Goal: Information Seeking & Learning: Learn about a topic

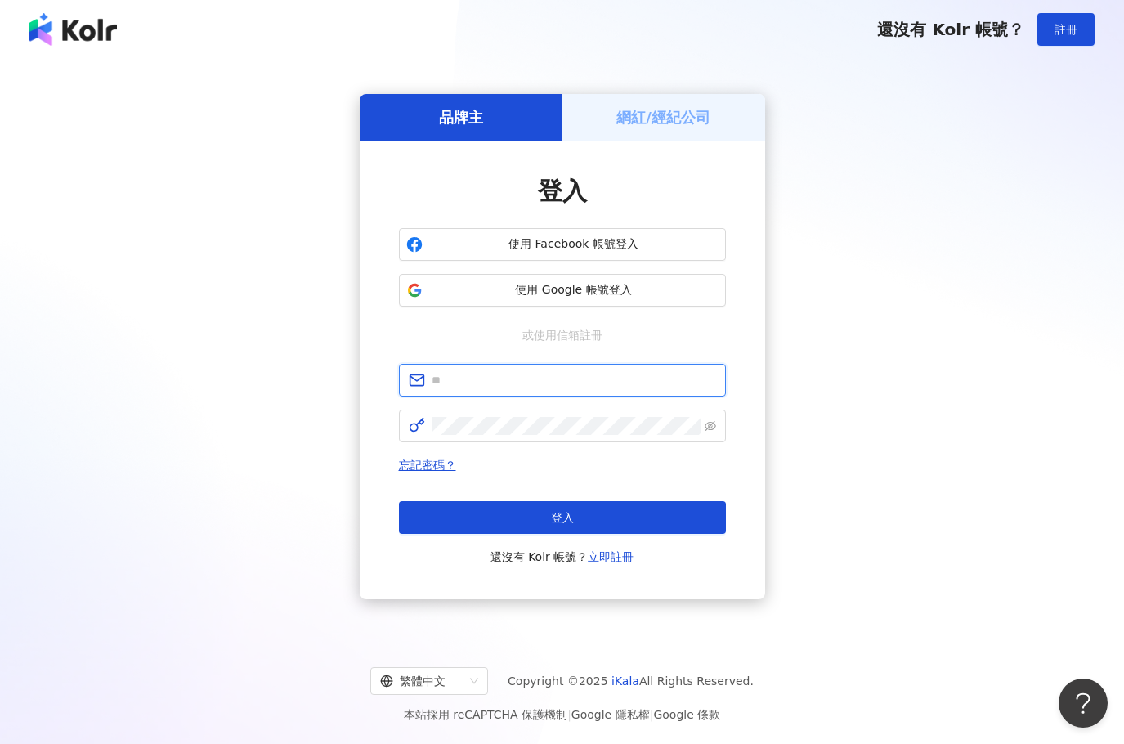
click at [541, 376] on input "text" at bounding box center [574, 380] width 285 height 18
paste input "**********"
click at [616, 382] on input "**********" at bounding box center [574, 380] width 285 height 18
type input "**********"
click at [522, 413] on span at bounding box center [562, 426] width 327 height 33
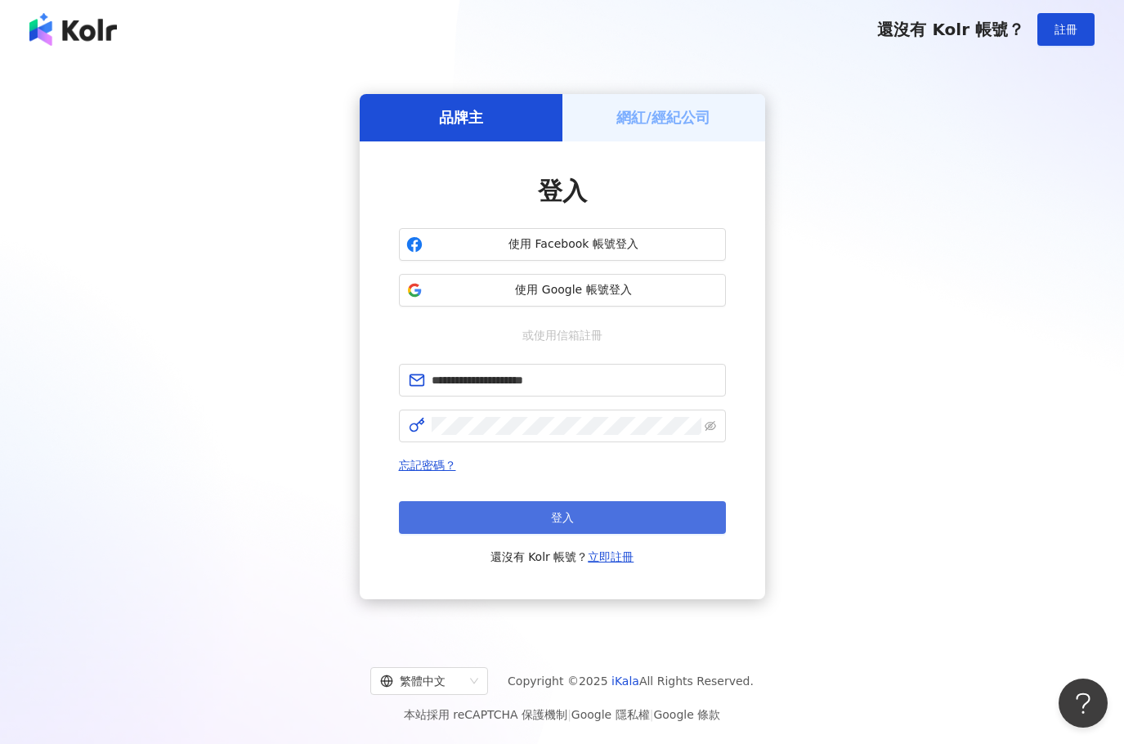
click at [597, 522] on button "登入" at bounding box center [562, 517] width 327 height 33
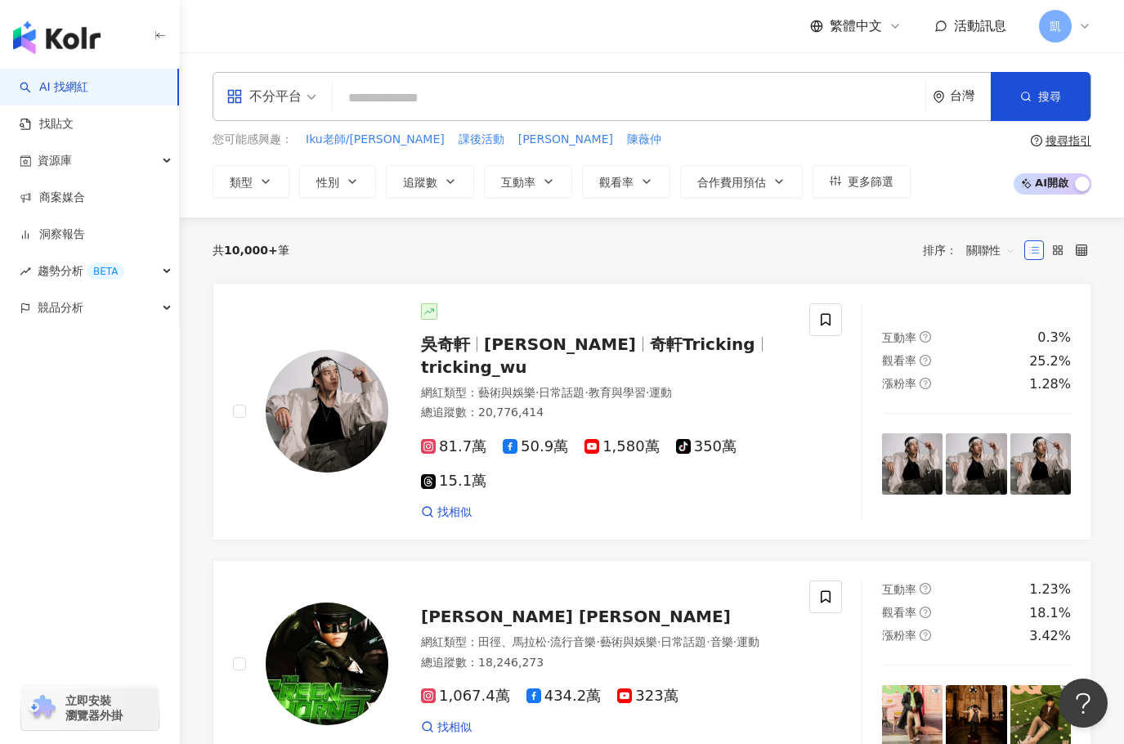
click at [400, 94] on input "search" at bounding box center [629, 98] width 580 height 31
click at [312, 97] on span "不分平台" at bounding box center [271, 96] width 90 height 26
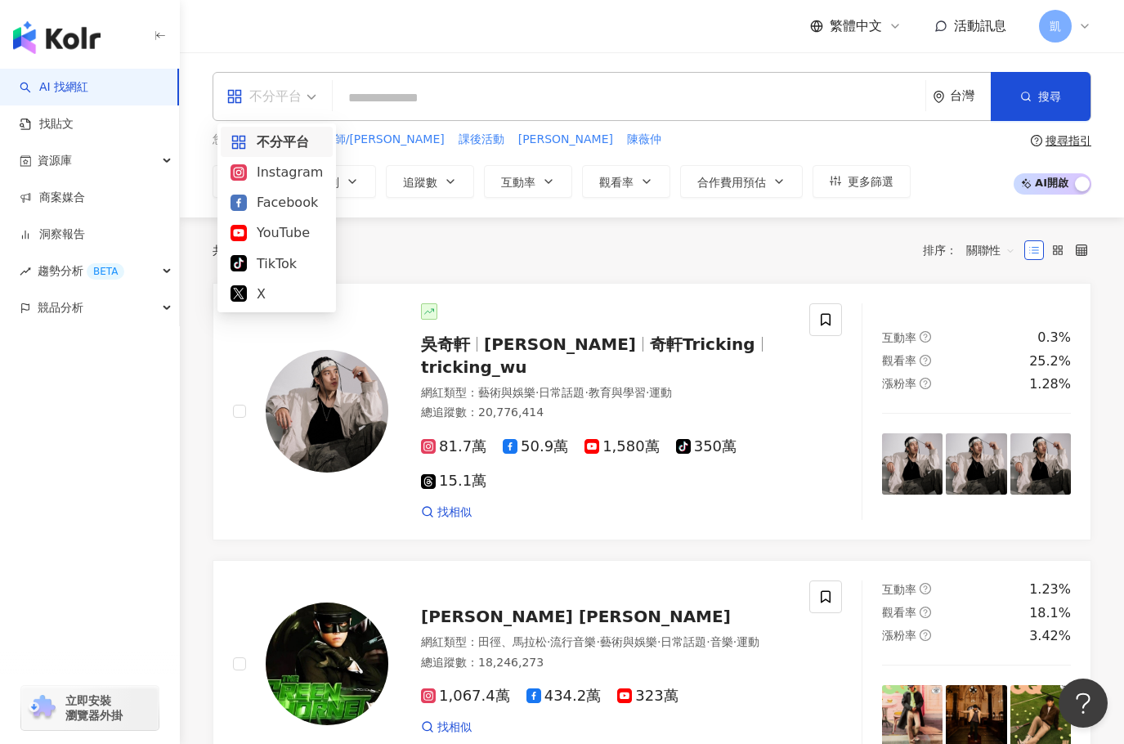
click at [390, 93] on input "search" at bounding box center [629, 98] width 580 height 31
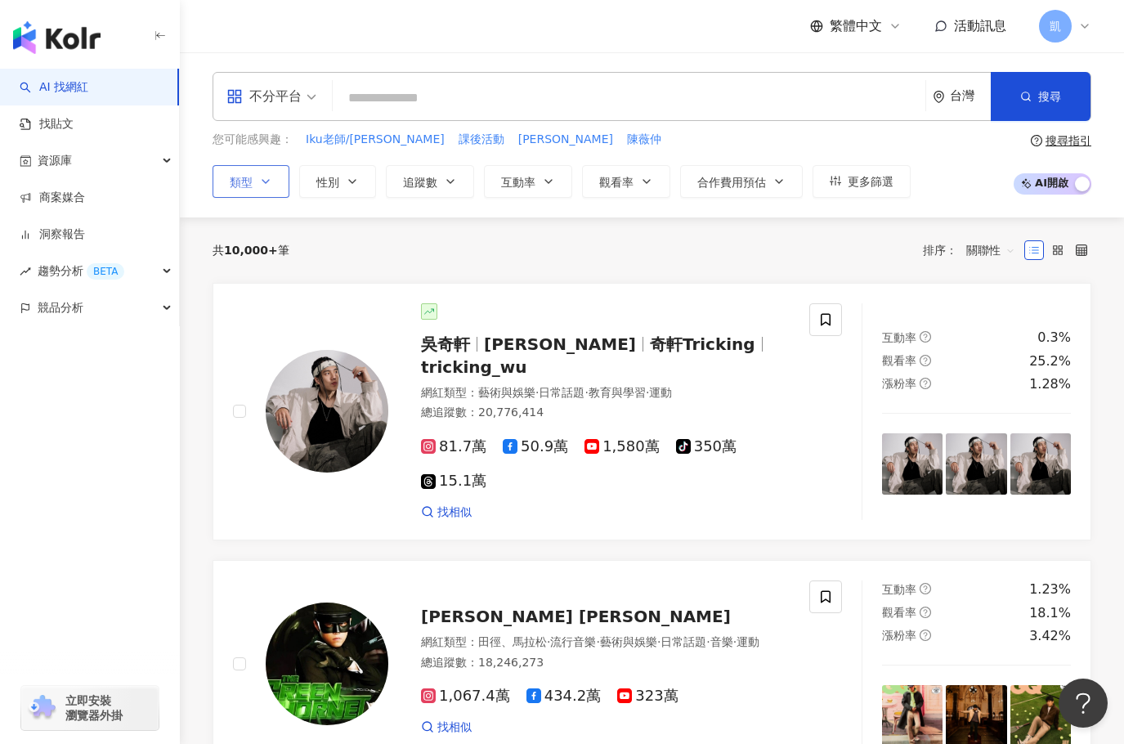
click at [264, 184] on icon "button" at bounding box center [265, 181] width 13 height 13
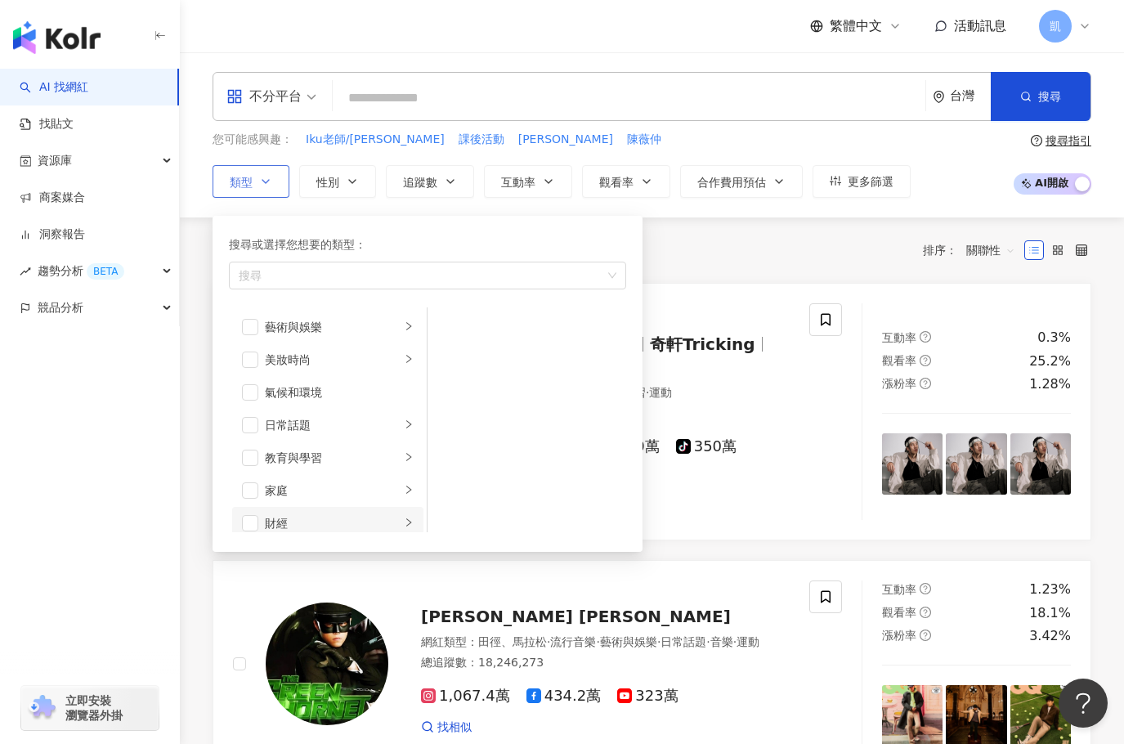
click at [348, 523] on div "財經" at bounding box center [333, 523] width 136 height 18
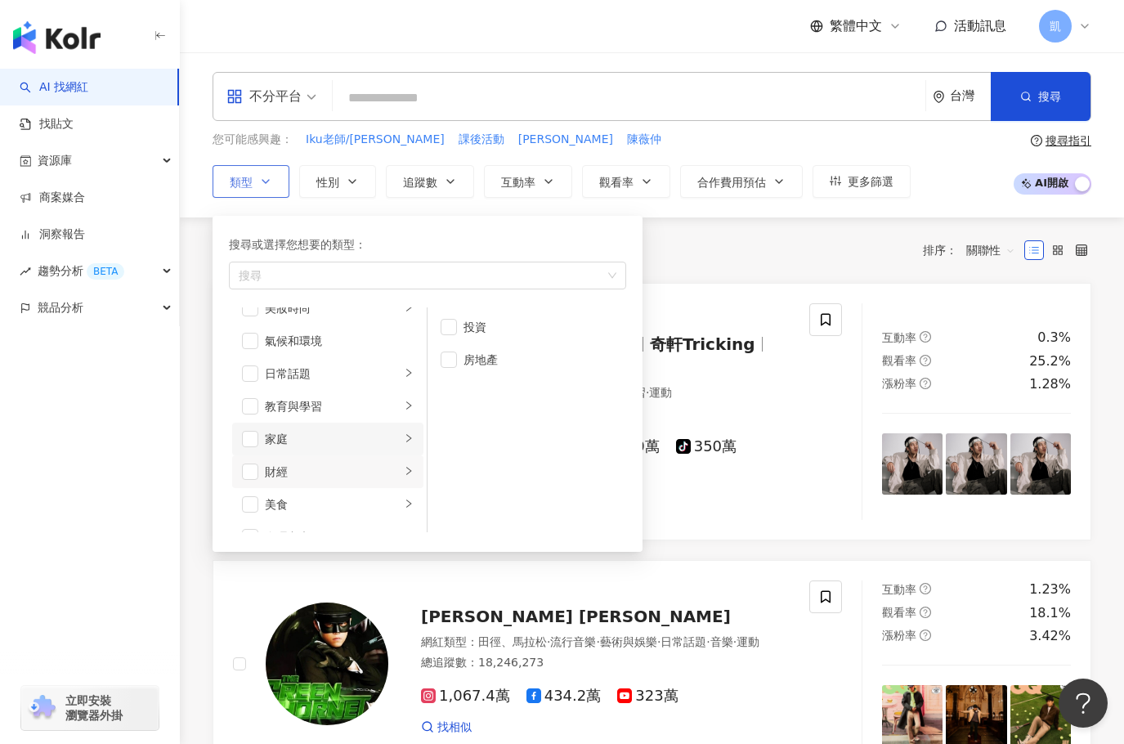
scroll to position [89, 0]
click at [451, 325] on span "button" at bounding box center [449, 327] width 16 height 16
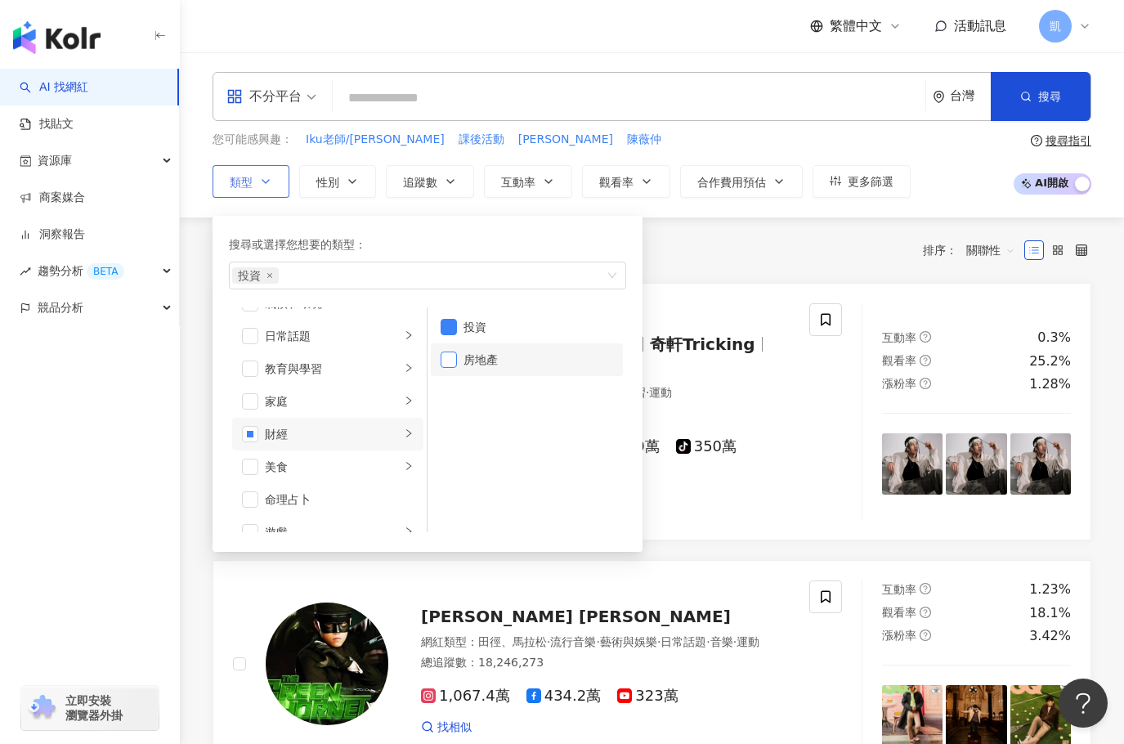
click at [451, 356] on span "button" at bounding box center [449, 360] width 16 height 16
click at [445, 364] on span "button" at bounding box center [449, 360] width 16 height 16
click at [449, 356] on span "button" at bounding box center [449, 360] width 16 height 16
click at [364, 182] on button "性別" at bounding box center [337, 181] width 77 height 33
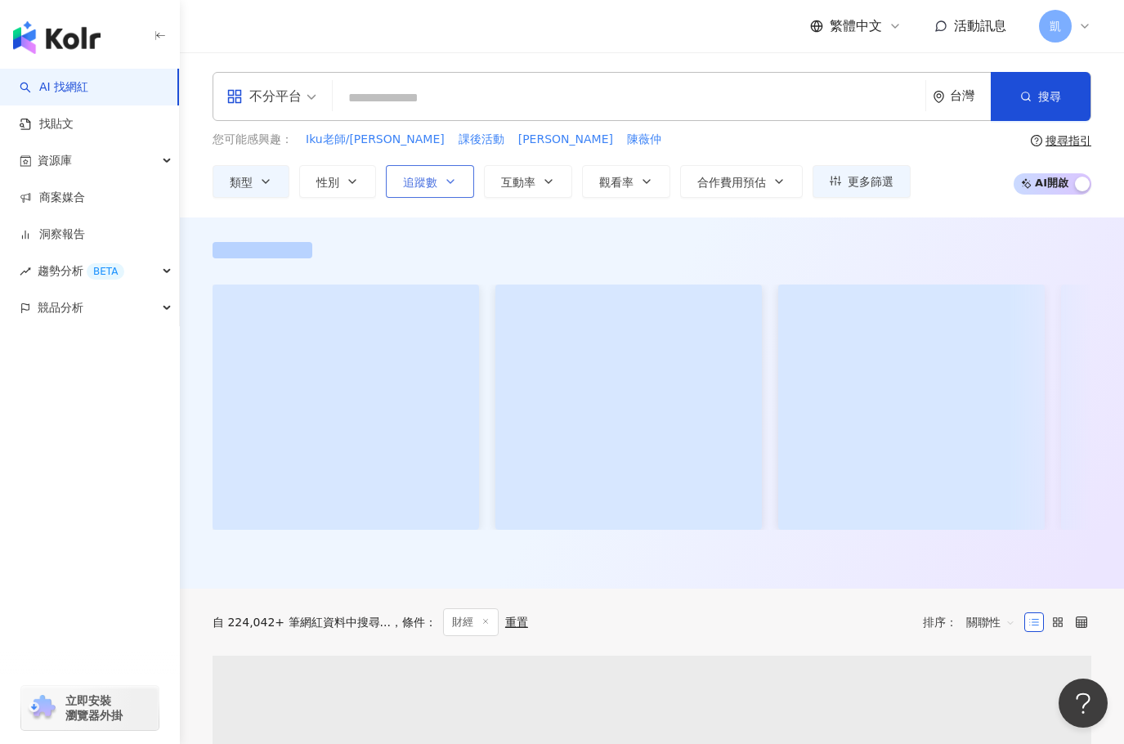
click at [459, 190] on button "追蹤數" at bounding box center [430, 181] width 88 height 33
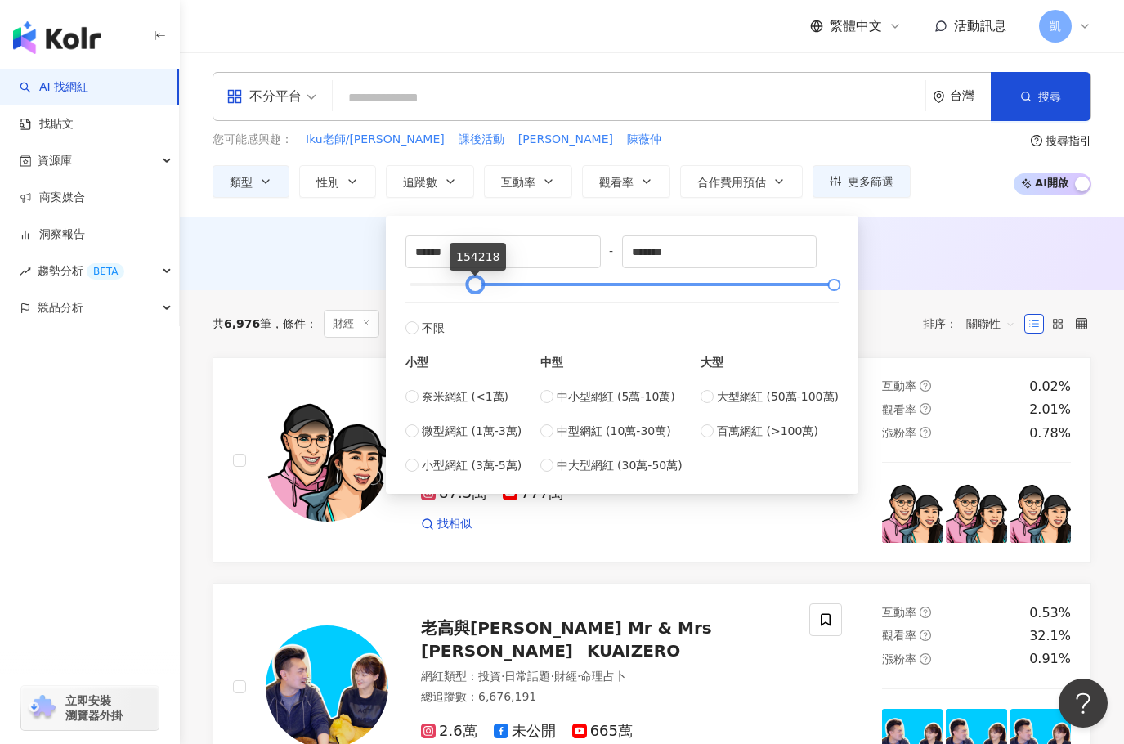
drag, startPoint x: 410, startPoint y: 284, endPoint x: 475, endPoint y: 285, distance: 65.4
click at [475, 285] on div at bounding box center [475, 284] width 9 height 9
drag, startPoint x: 470, startPoint y: 286, endPoint x: 431, endPoint y: 283, distance: 39.4
click at [432, 283] on div at bounding box center [436, 284] width 9 height 9
click at [422, 465] on span "小型網紅 (3萬-5萬)" at bounding box center [472, 465] width 100 height 18
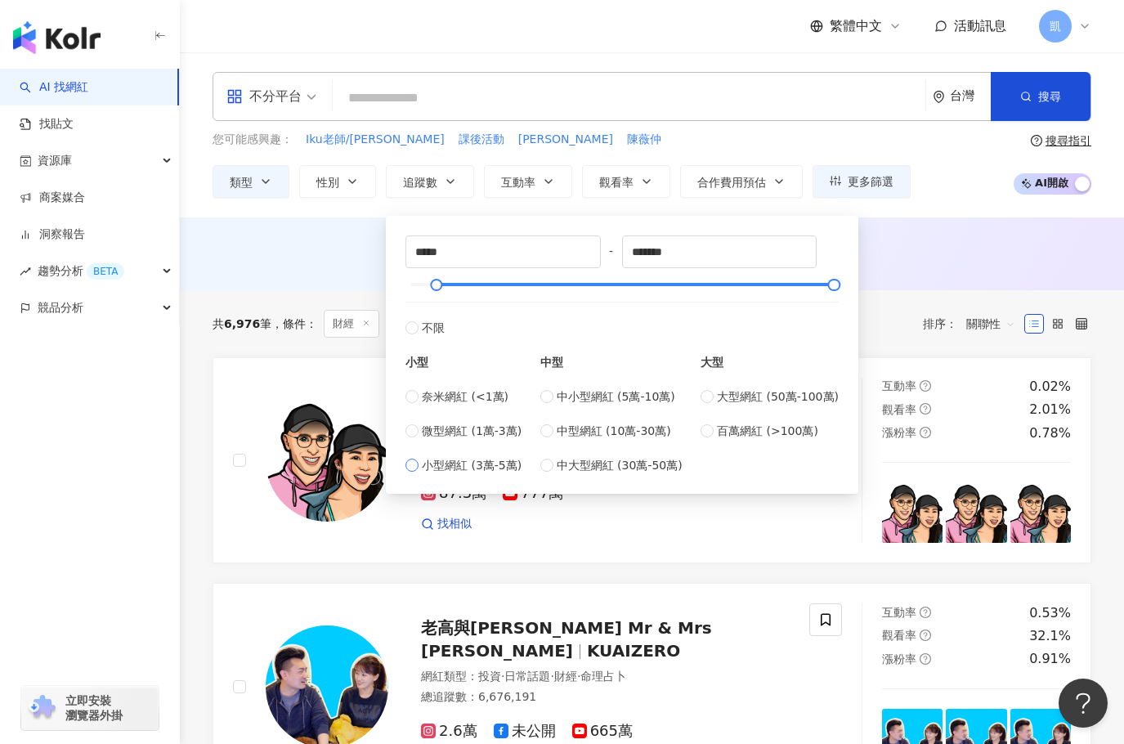
type input "*****"
type input "******"
drag, startPoint x: 453, startPoint y: 280, endPoint x: 608, endPoint y: 283, distance: 155.4
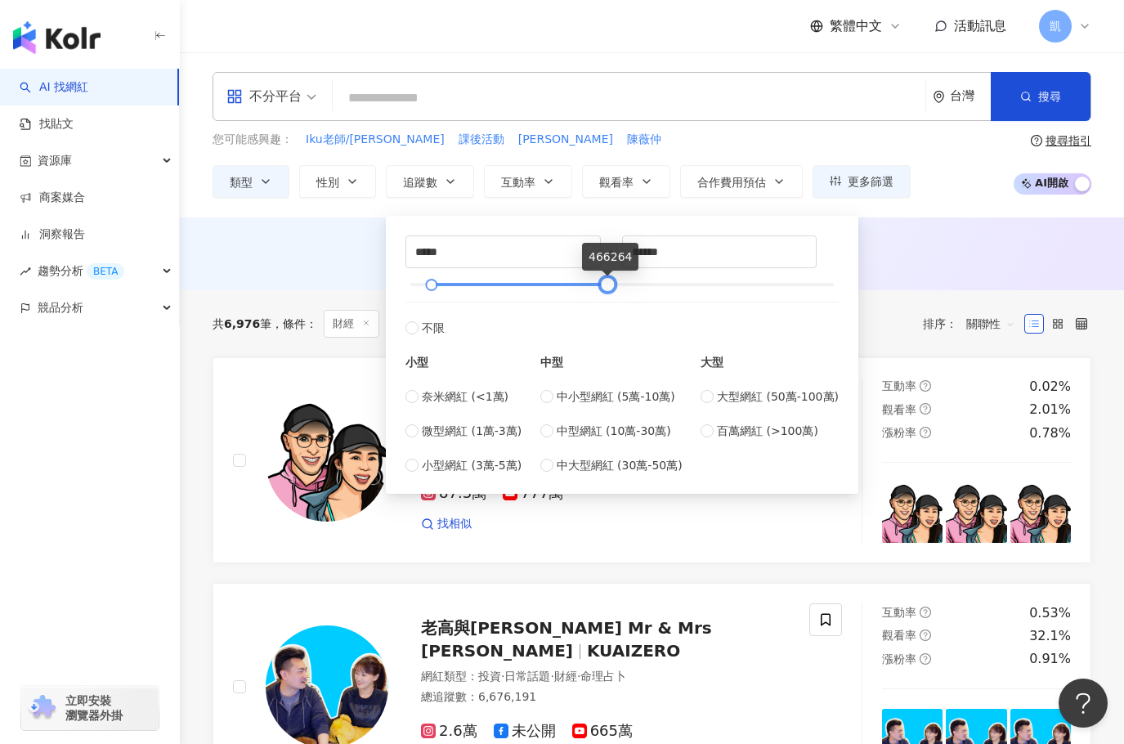
click at [608, 283] on div at bounding box center [607, 284] width 9 height 9
click at [559, 187] on button "互動率" at bounding box center [528, 181] width 88 height 33
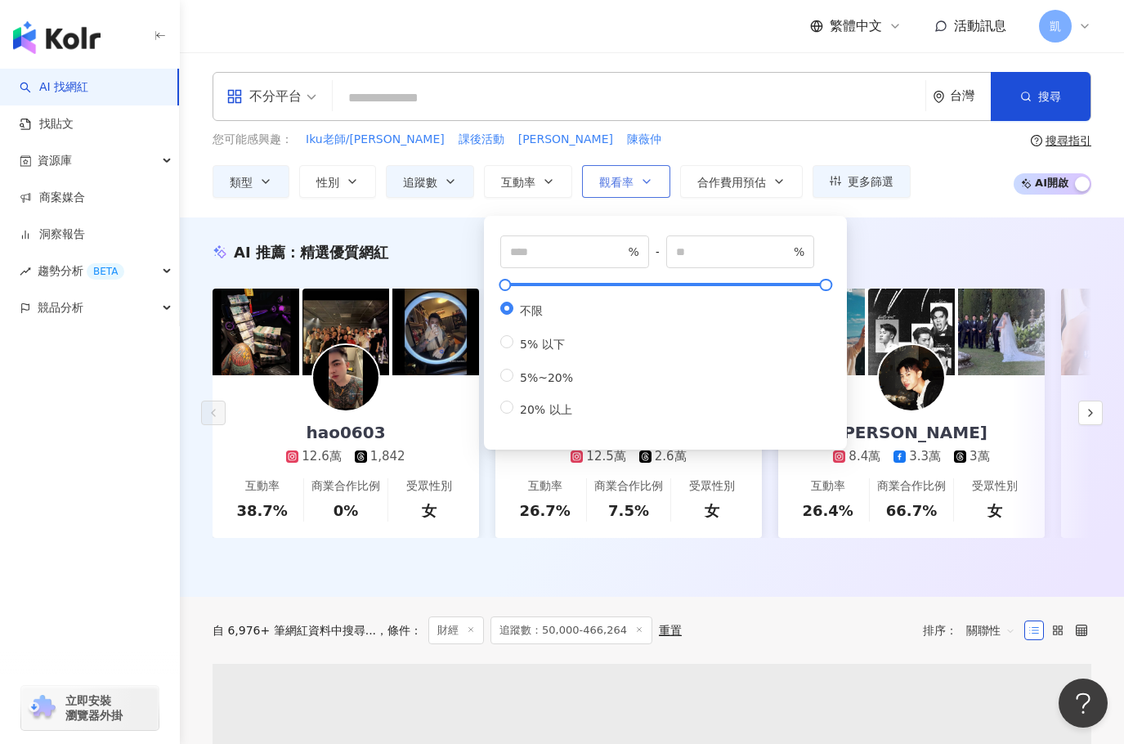
click at [652, 182] on icon "button" at bounding box center [646, 181] width 13 height 13
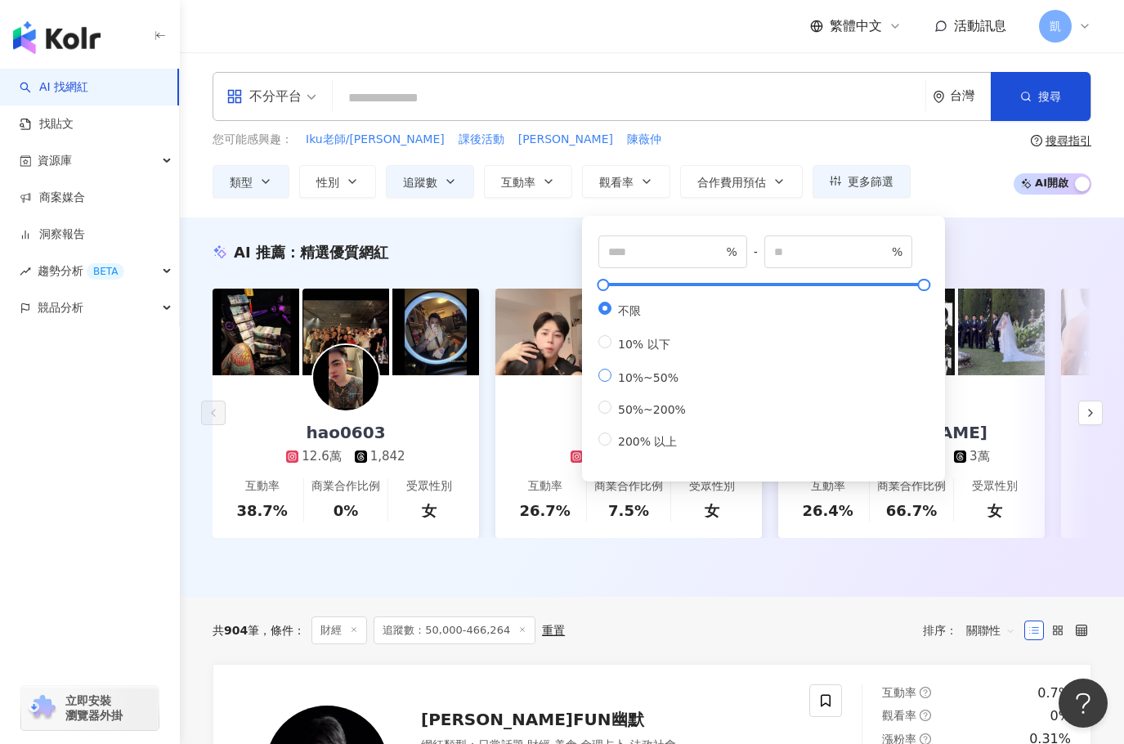
click at [634, 384] on span "10%~50%" at bounding box center [649, 377] width 74 height 13
type input "**"
click at [714, 149] on div "您可能感興趣： Iku老師/Ikulaoshi 課後活動 林彥甫 陳薇仲 類型 性別 追蹤數 互動率 觀看率 合作費用預估 更多篩選 不限 女 男 其他 **…" at bounding box center [562, 164] width 698 height 67
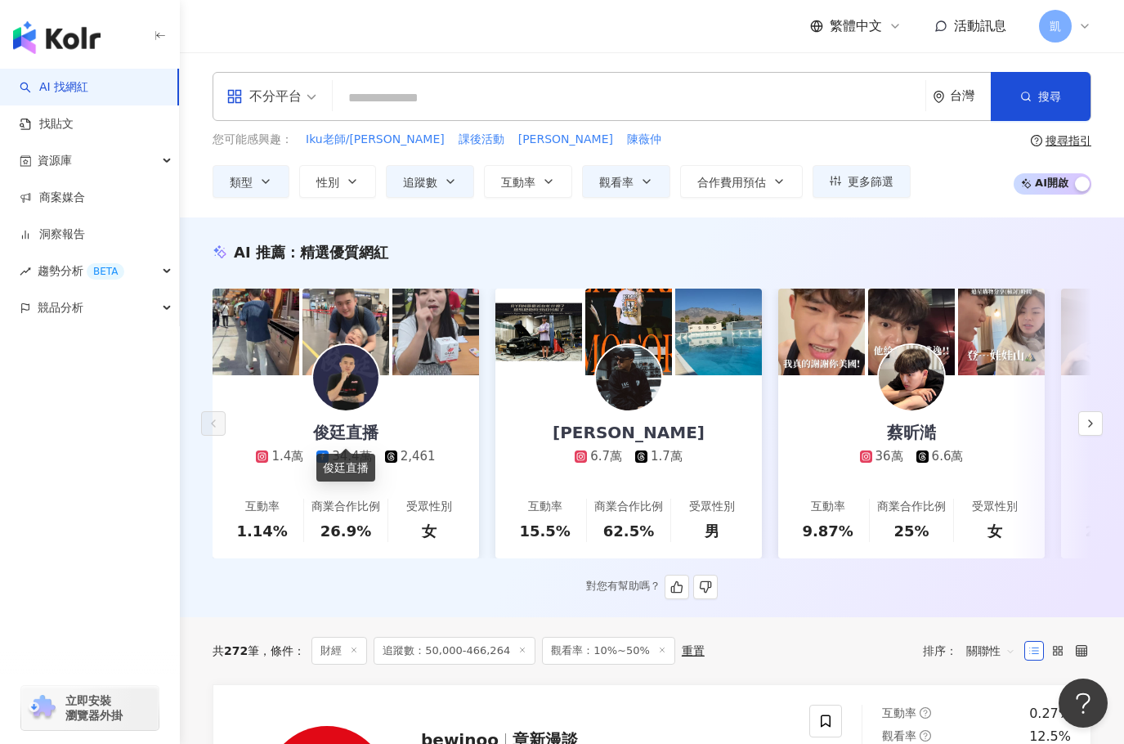
click at [364, 427] on div "俊廷直播" at bounding box center [346, 432] width 98 height 23
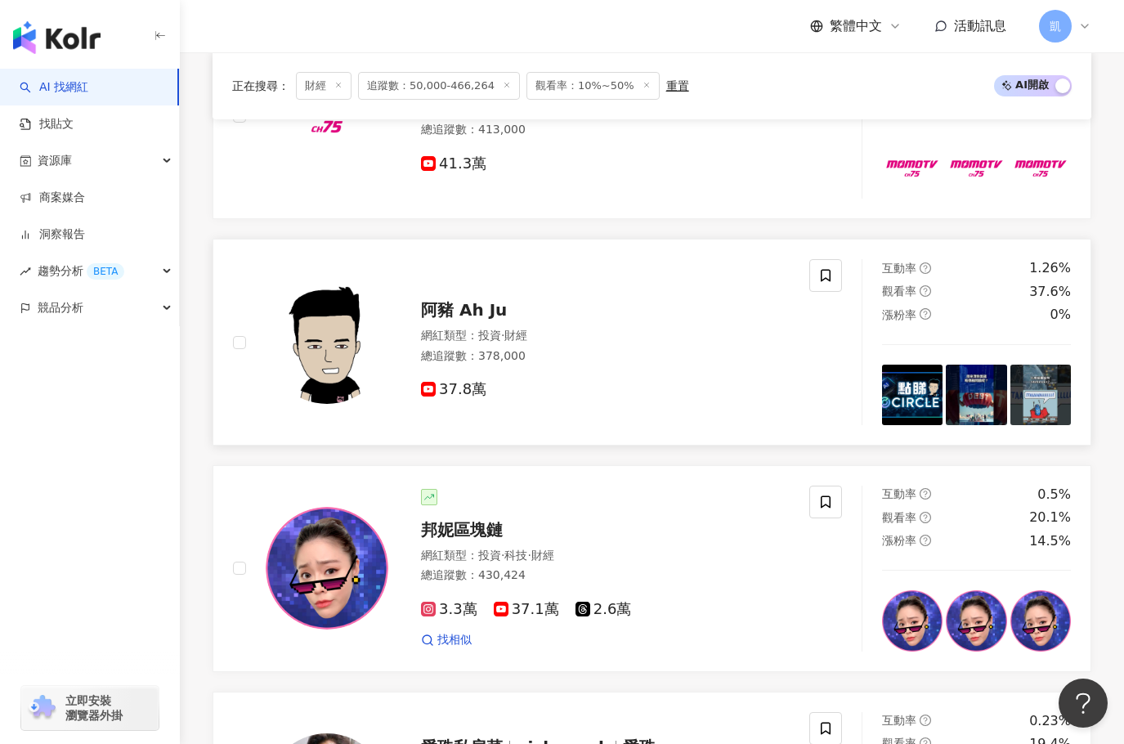
scroll to position [1390, 0]
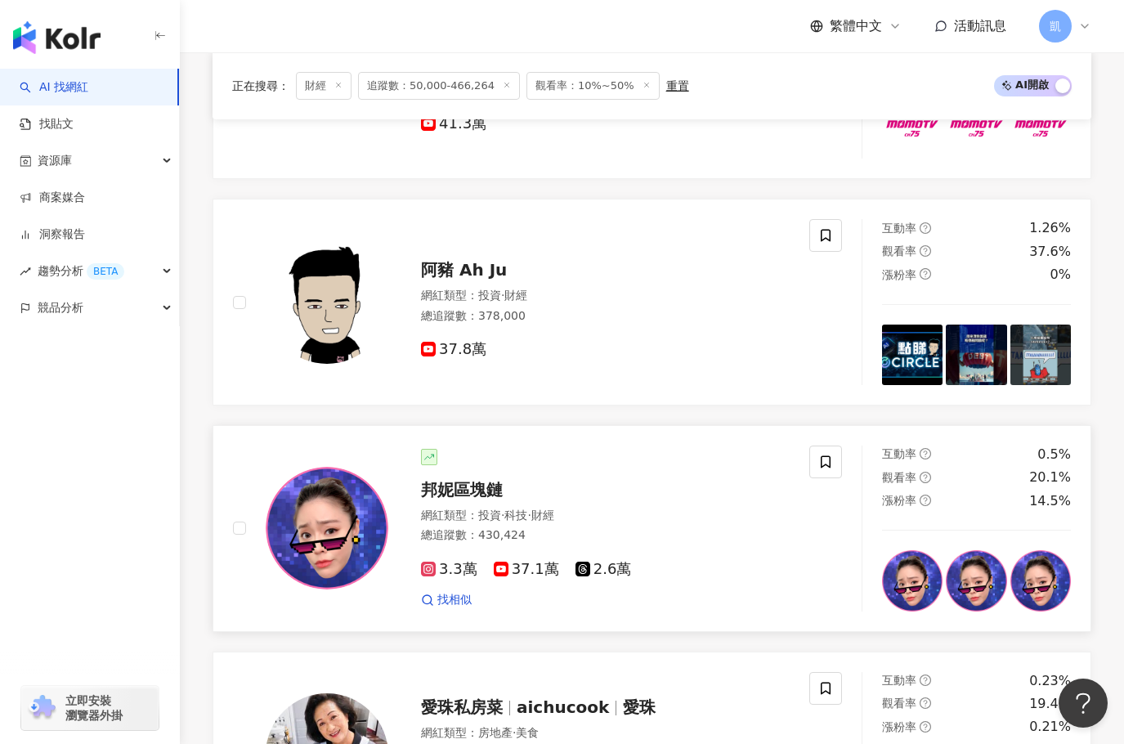
click at [468, 480] on span "邦妮區塊鏈" at bounding box center [462, 490] width 82 height 20
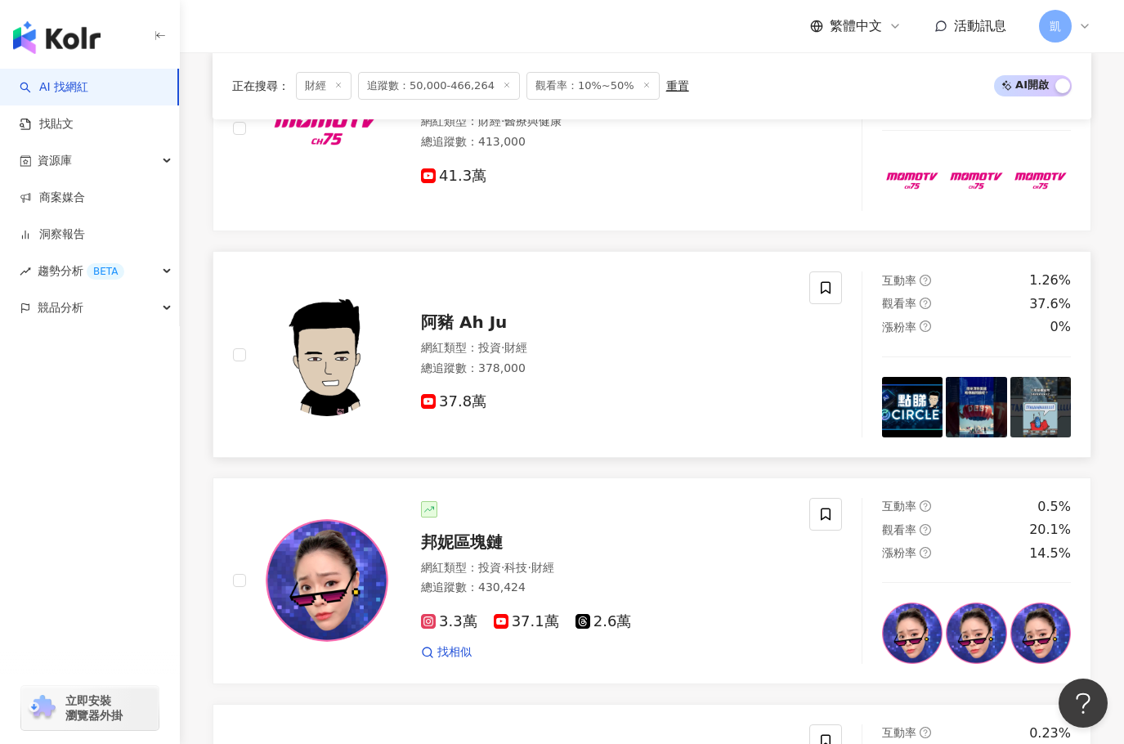
scroll to position [1308, 0]
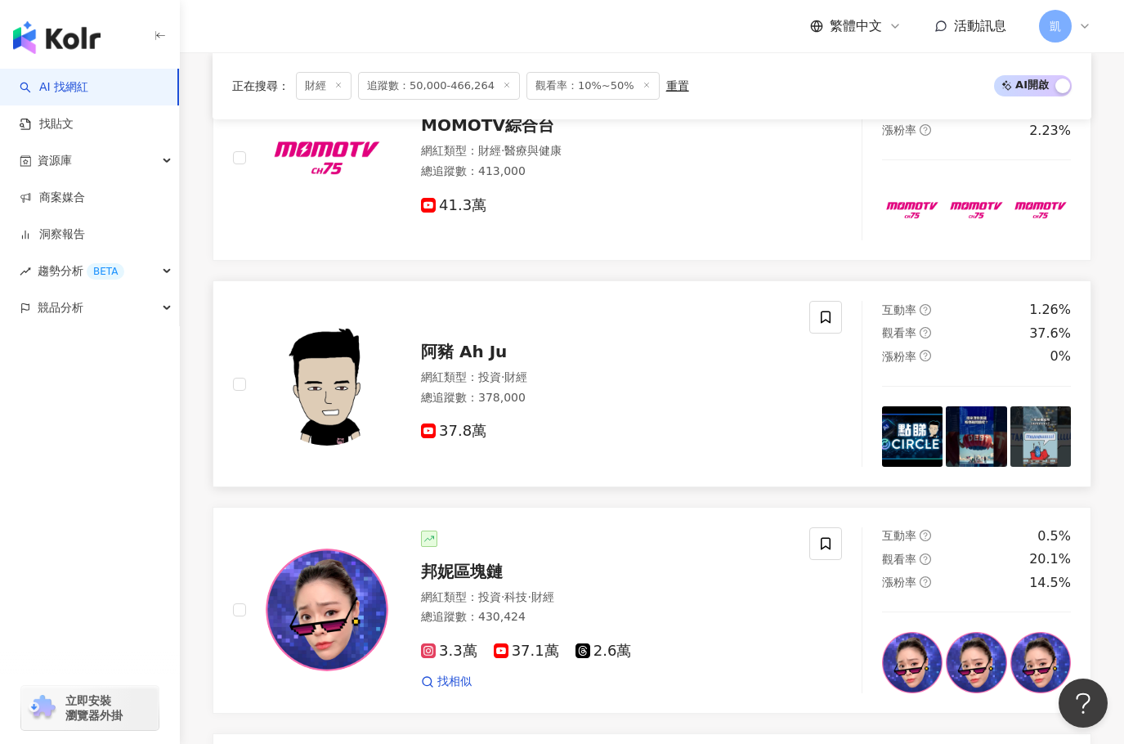
click at [473, 347] on span "阿豬 Ah Ju" at bounding box center [464, 352] width 86 height 20
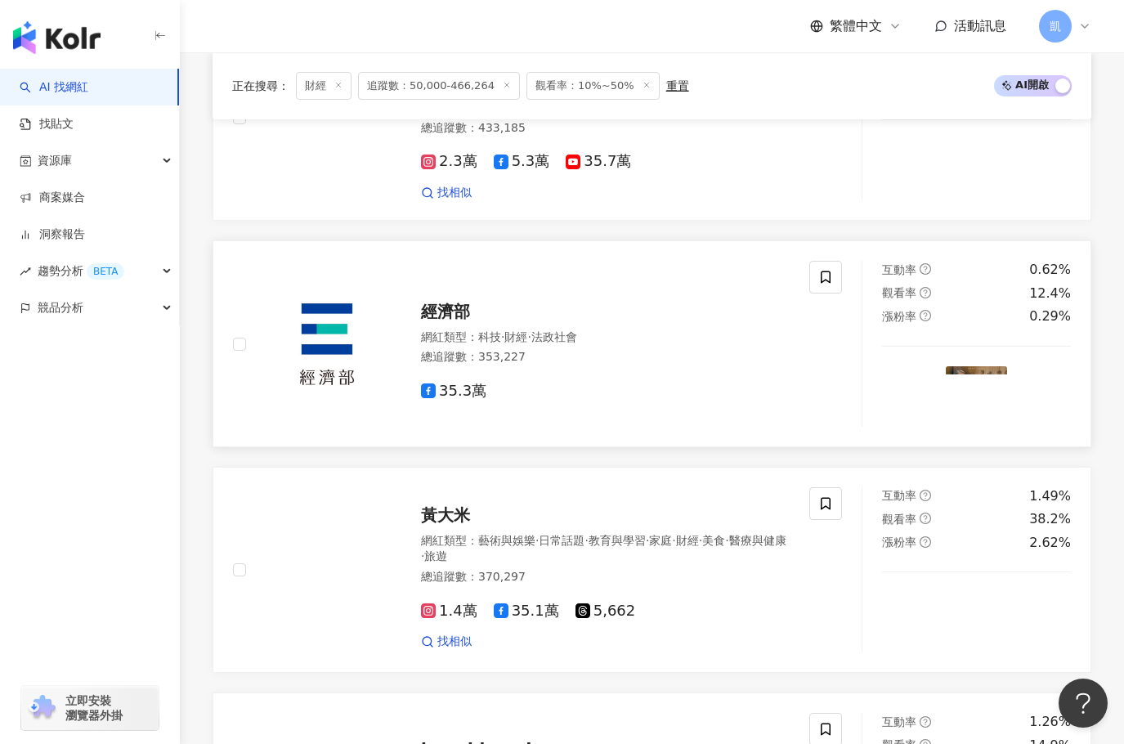
scroll to position [2289, 0]
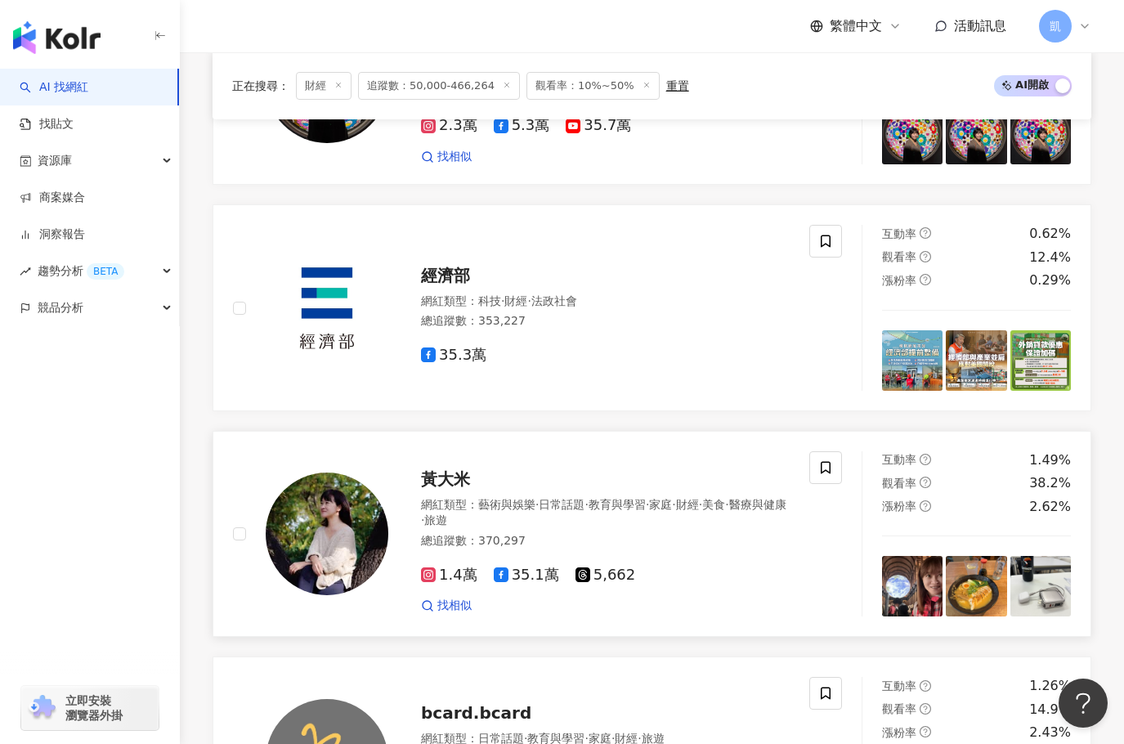
click at [459, 469] on span "黃大米" at bounding box center [445, 479] width 49 height 20
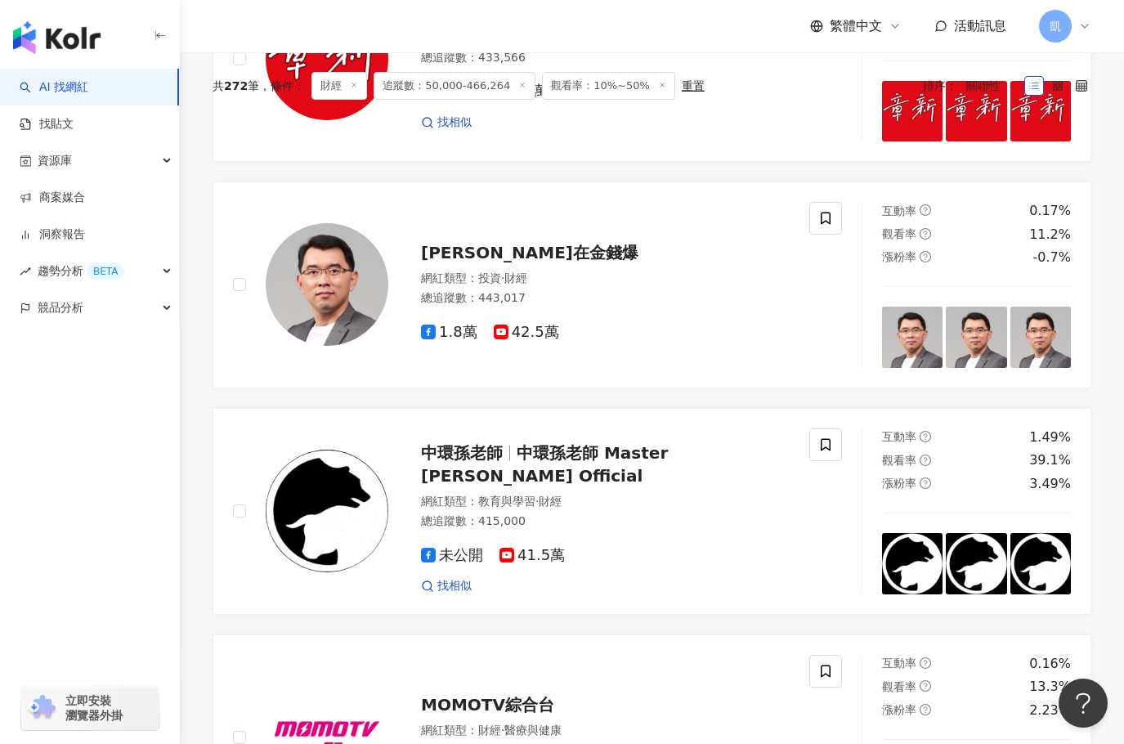
scroll to position [545, 0]
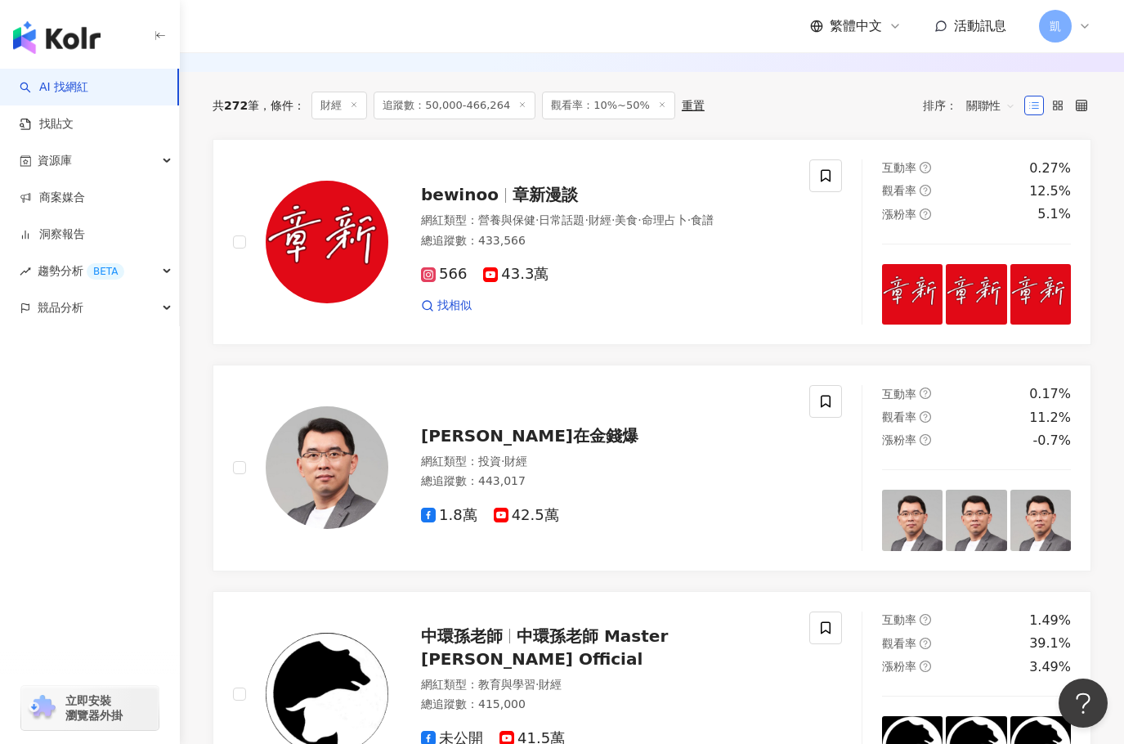
click at [354, 102] on line at bounding box center [354, 104] width 4 height 4
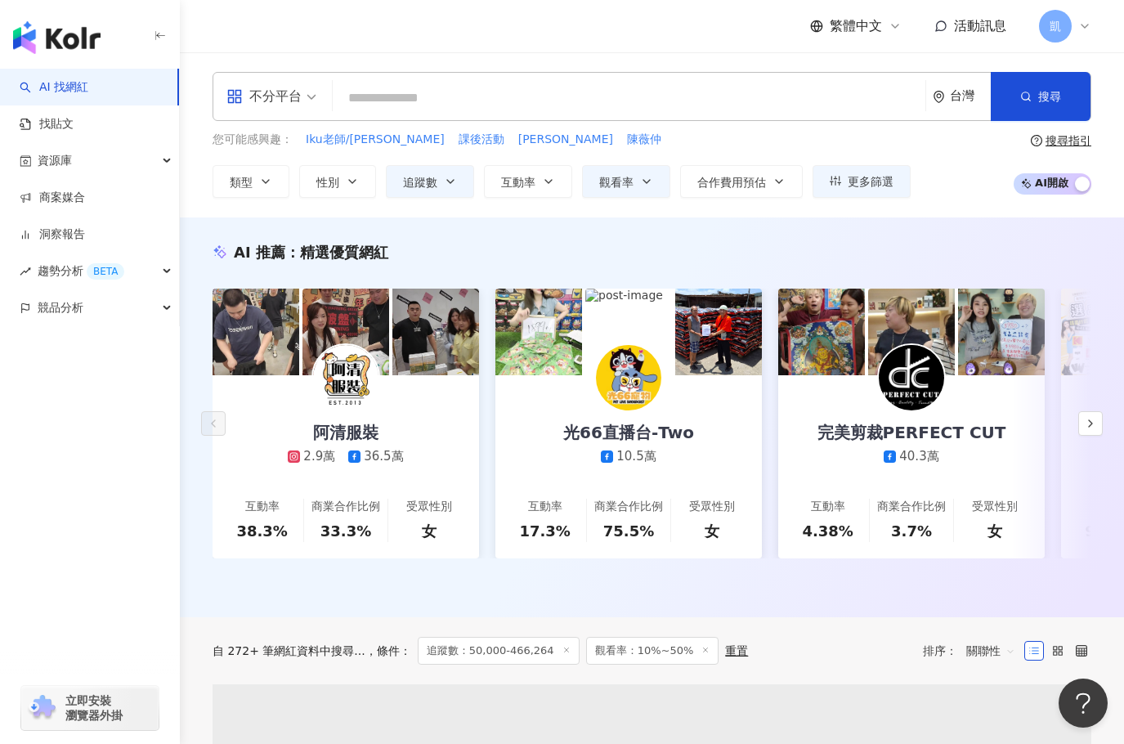
click at [404, 89] on input "search" at bounding box center [629, 98] width 580 height 31
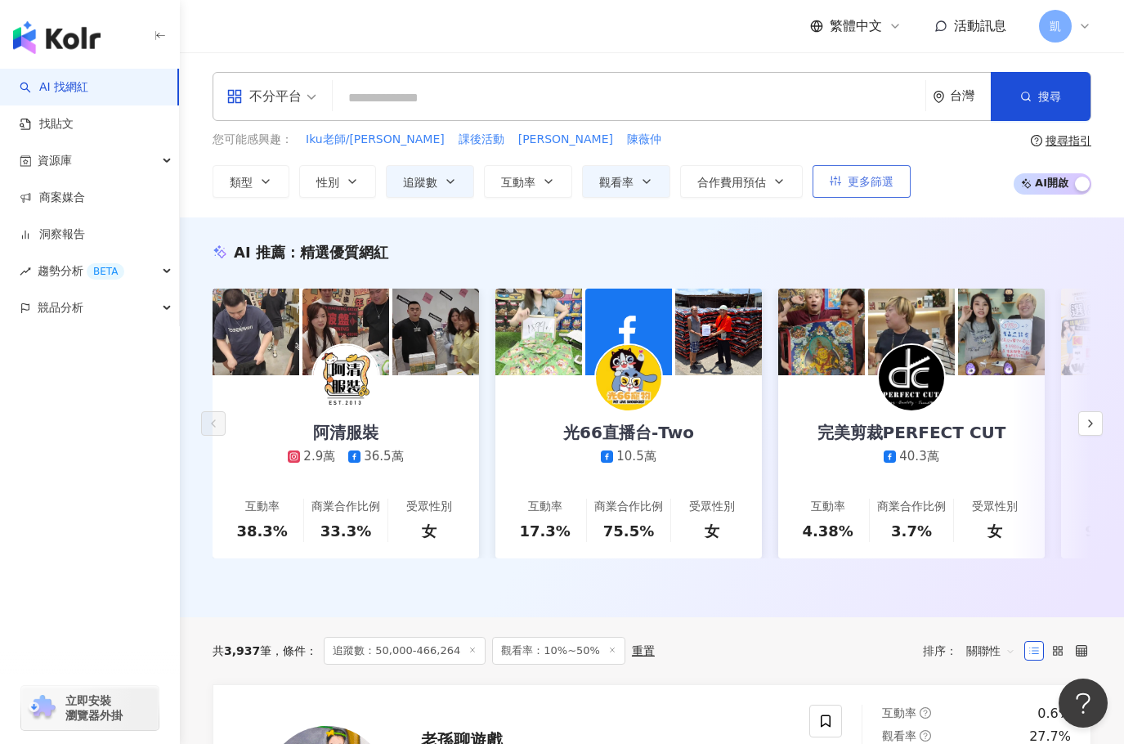
click at [870, 182] on span "更多篩選" at bounding box center [871, 181] width 46 height 13
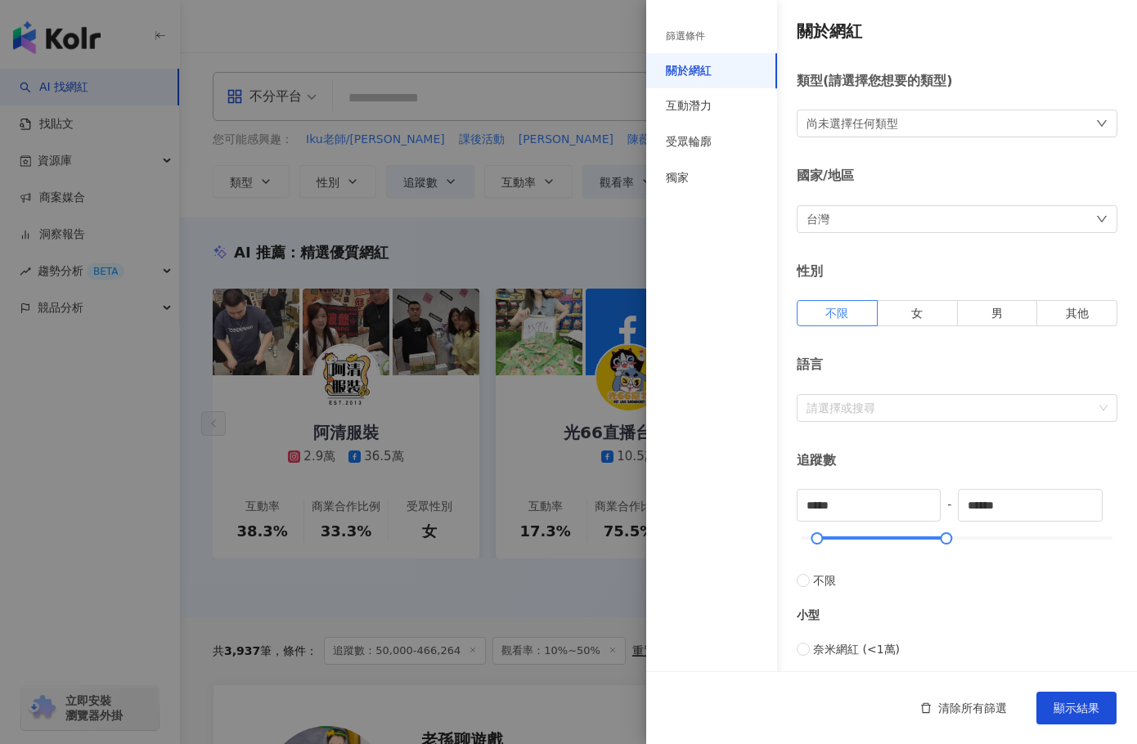
click at [905, 123] on div "尚未選擇任何類型" at bounding box center [956, 124] width 321 height 28
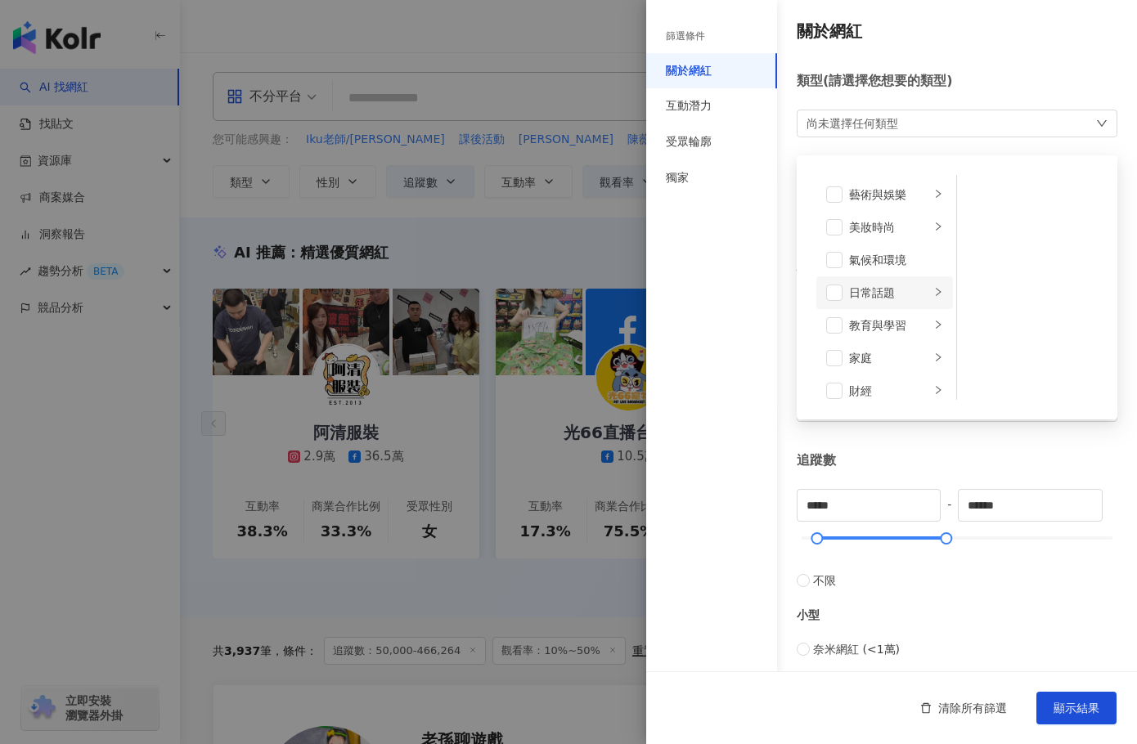
click at [935, 293] on icon "right" at bounding box center [937, 292] width 5 height 8
click at [839, 388] on span at bounding box center [834, 391] width 16 height 16
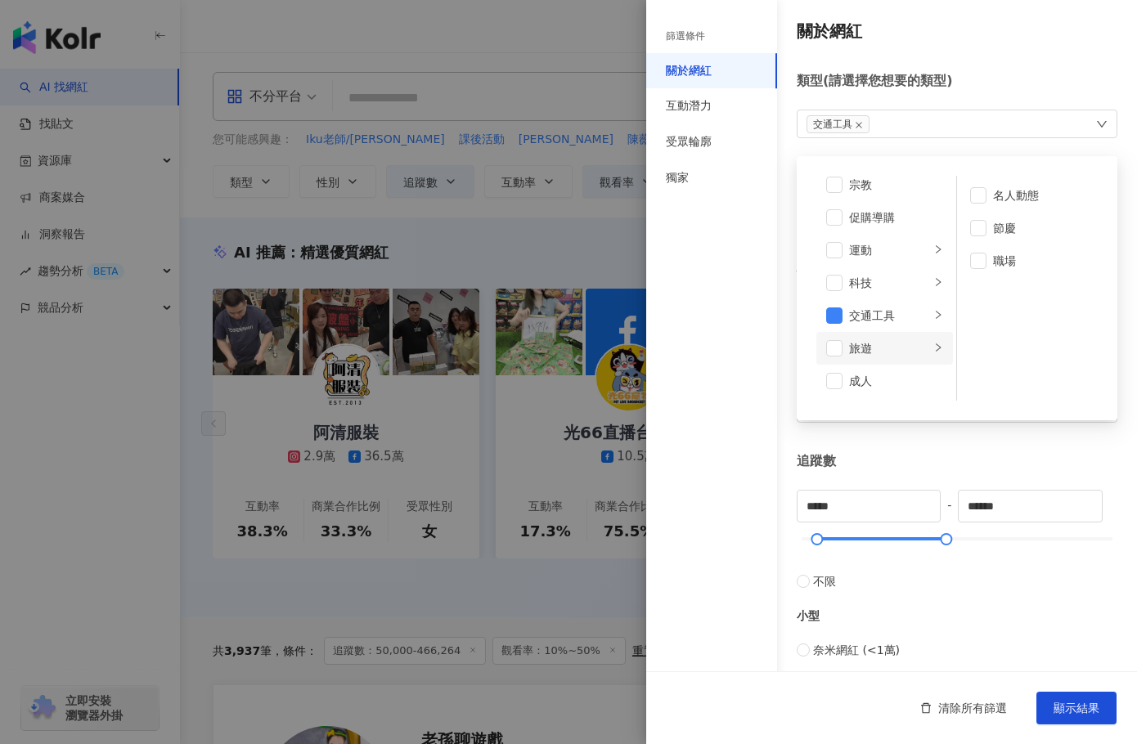
scroll to position [485, 0]
click at [839, 366] on span at bounding box center [834, 364] width 16 height 16
click at [836, 281] on span at bounding box center [834, 283] width 16 height 16
click at [760, 284] on div "篩選條件 關於網紅 互動潛力 受眾輪廓 獨家" at bounding box center [711, 382] width 131 height 724
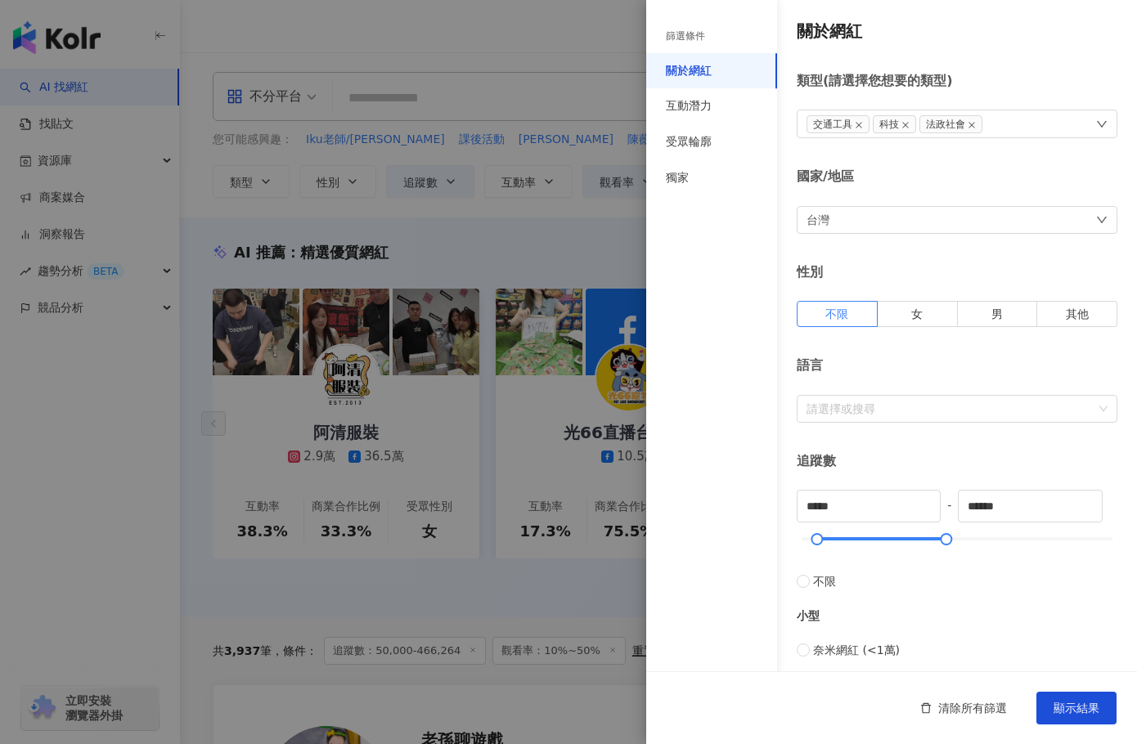
scroll to position [82, 0]
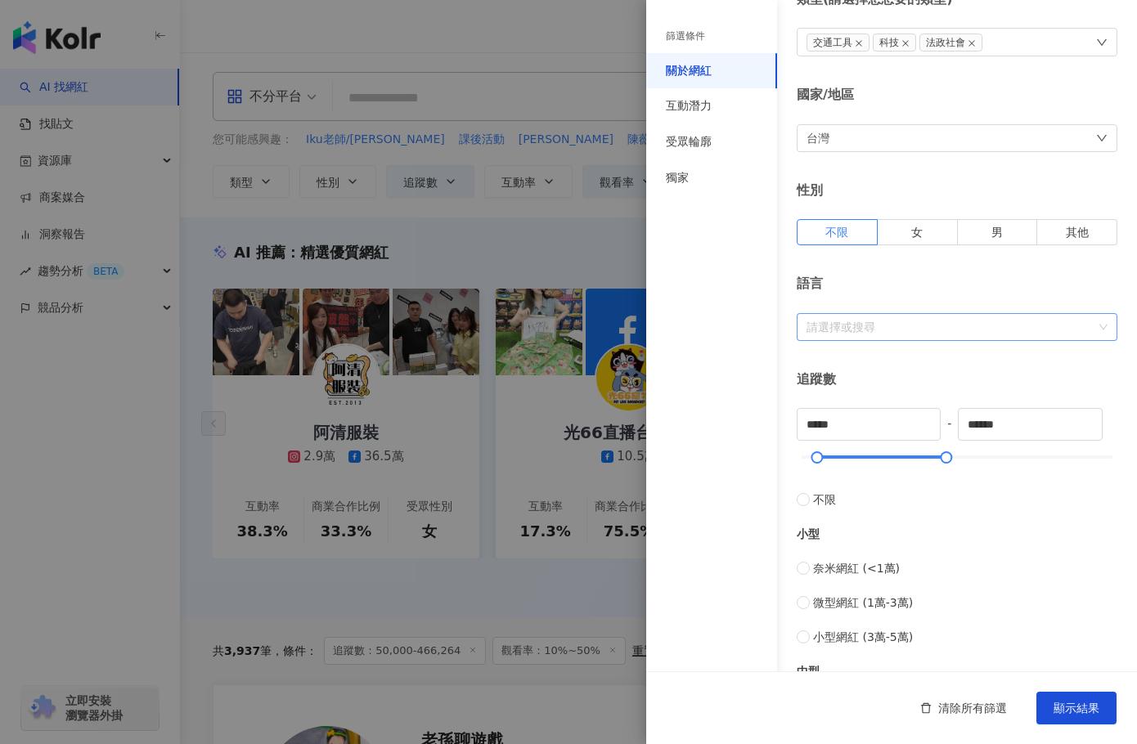
click at [895, 326] on div at bounding box center [948, 327] width 297 height 12
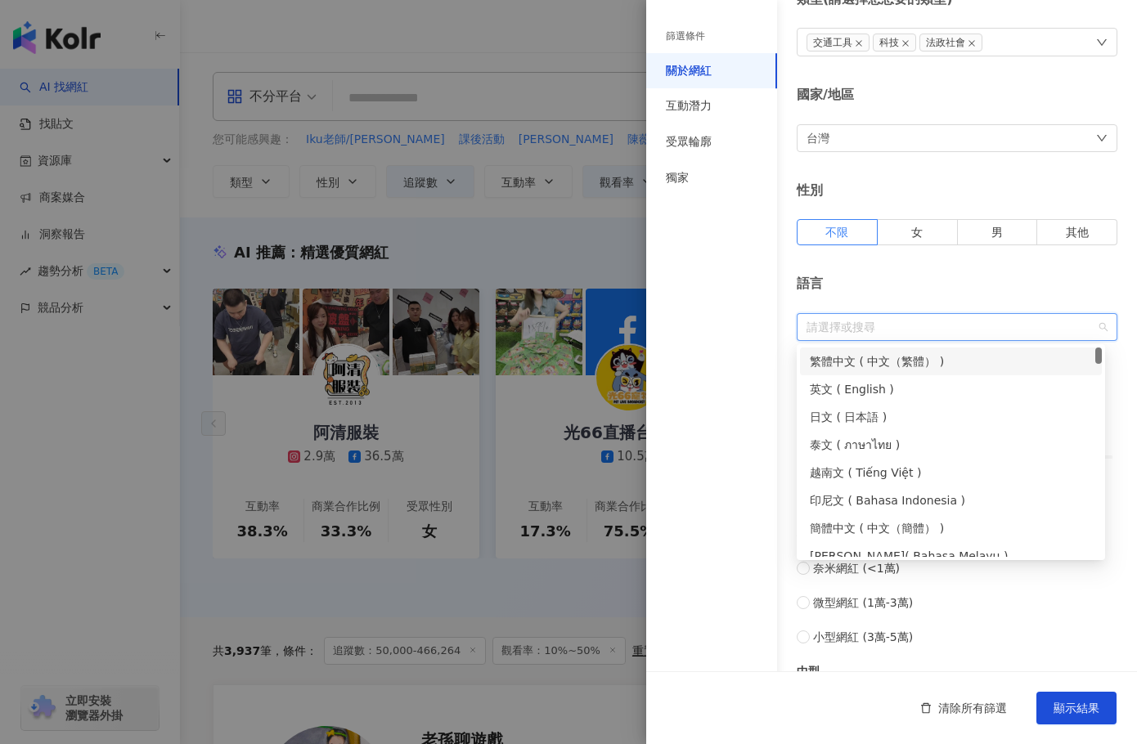
click at [893, 356] on div "繁體中文 ( 中文（繁體） )" at bounding box center [950, 361] width 282 height 18
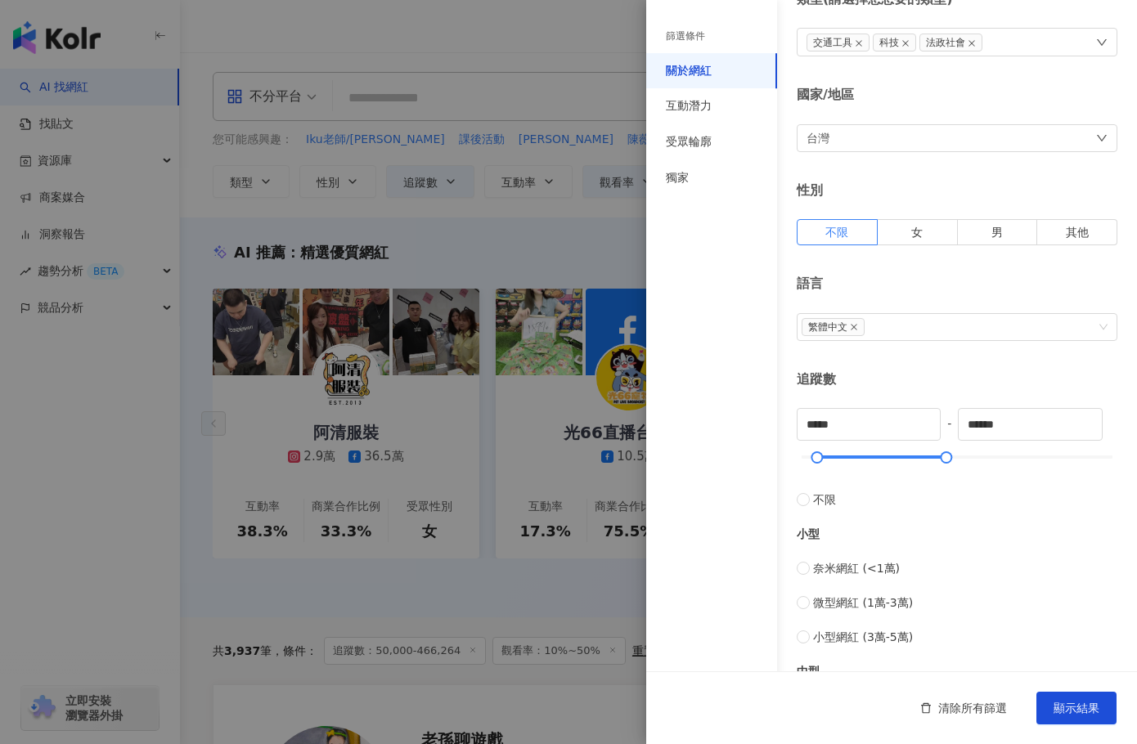
click at [756, 348] on div "篩選條件 關於網紅 互動潛力 受眾輪廓 獨家" at bounding box center [711, 382] width 131 height 724
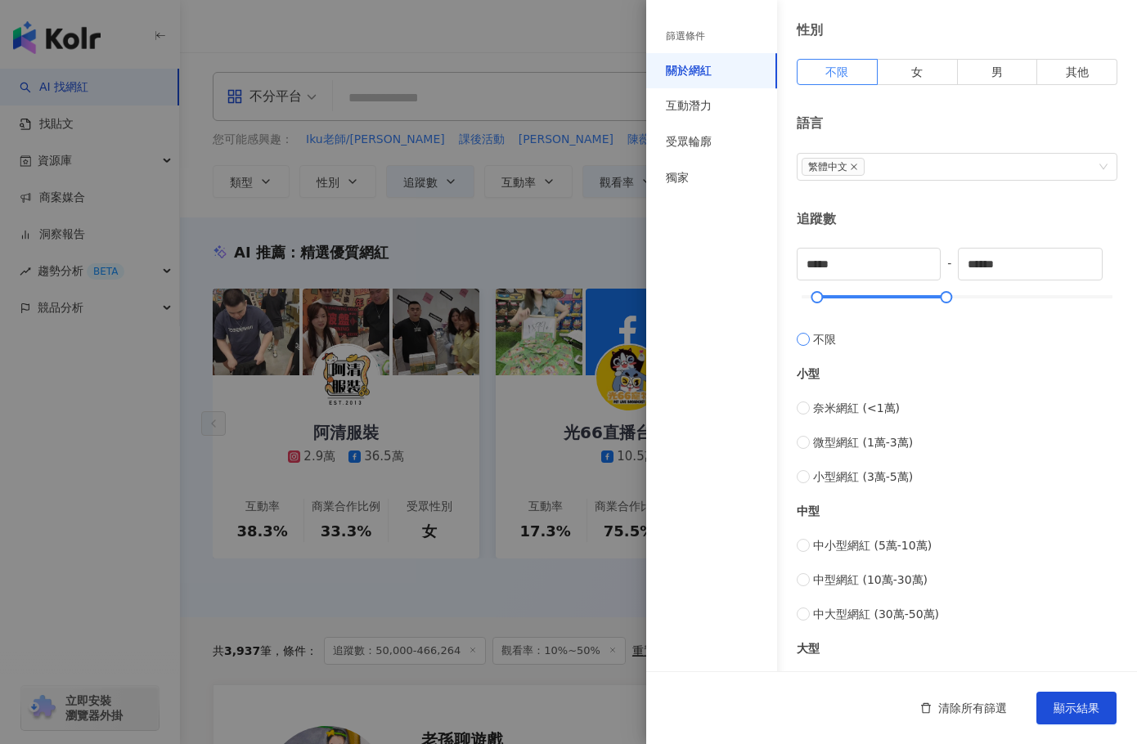
scroll to position [245, 0]
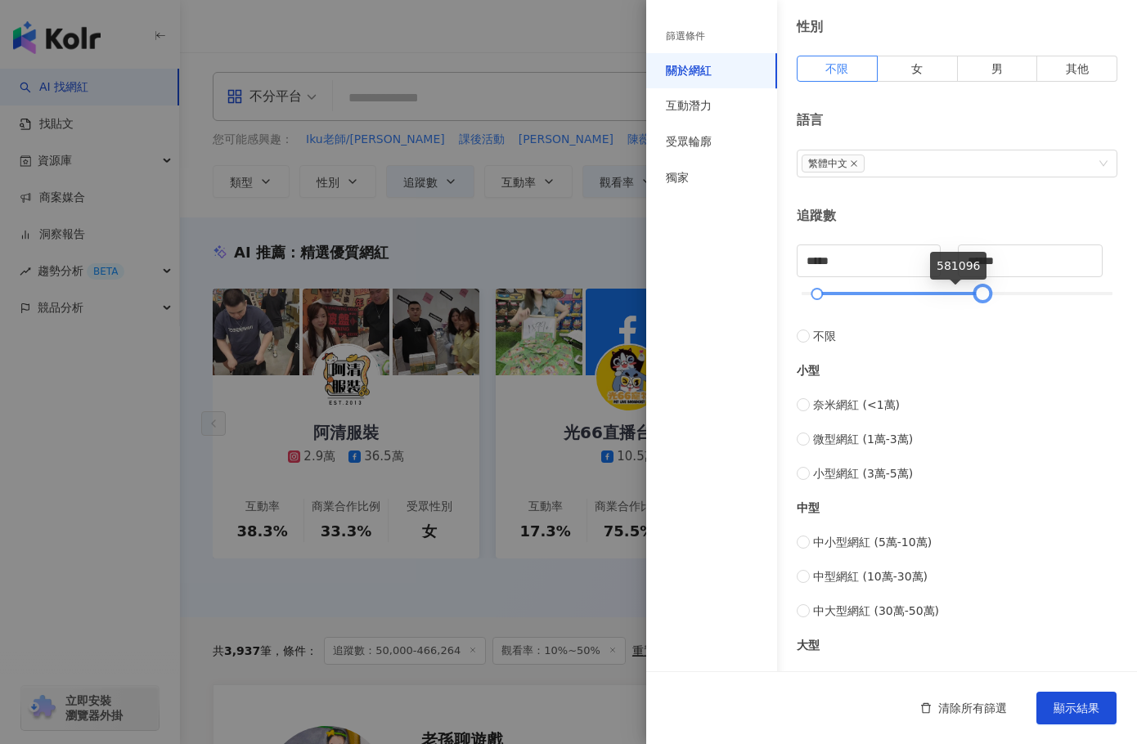
type input "******"
drag, startPoint x: 945, startPoint y: 292, endPoint x: 1022, endPoint y: 295, distance: 76.9
click at [986, 295] on div at bounding box center [981, 293] width 9 height 9
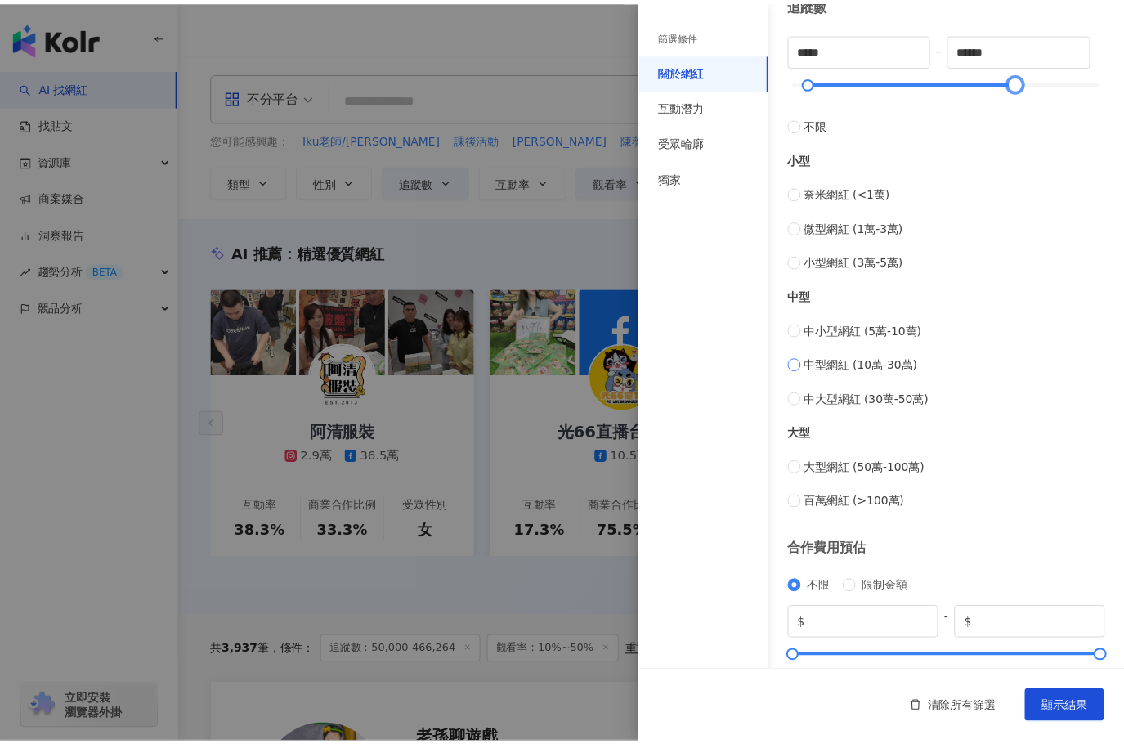
scroll to position [491, 0]
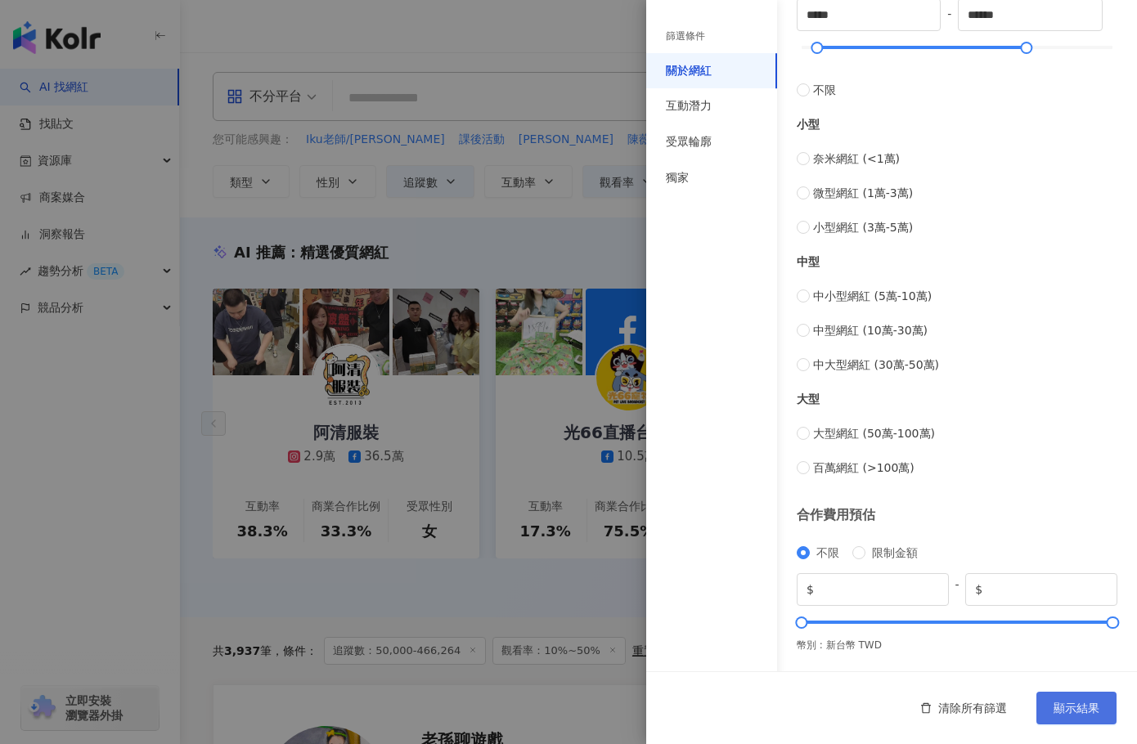
click at [1100, 712] on button "顯示結果" at bounding box center [1076, 708] width 80 height 33
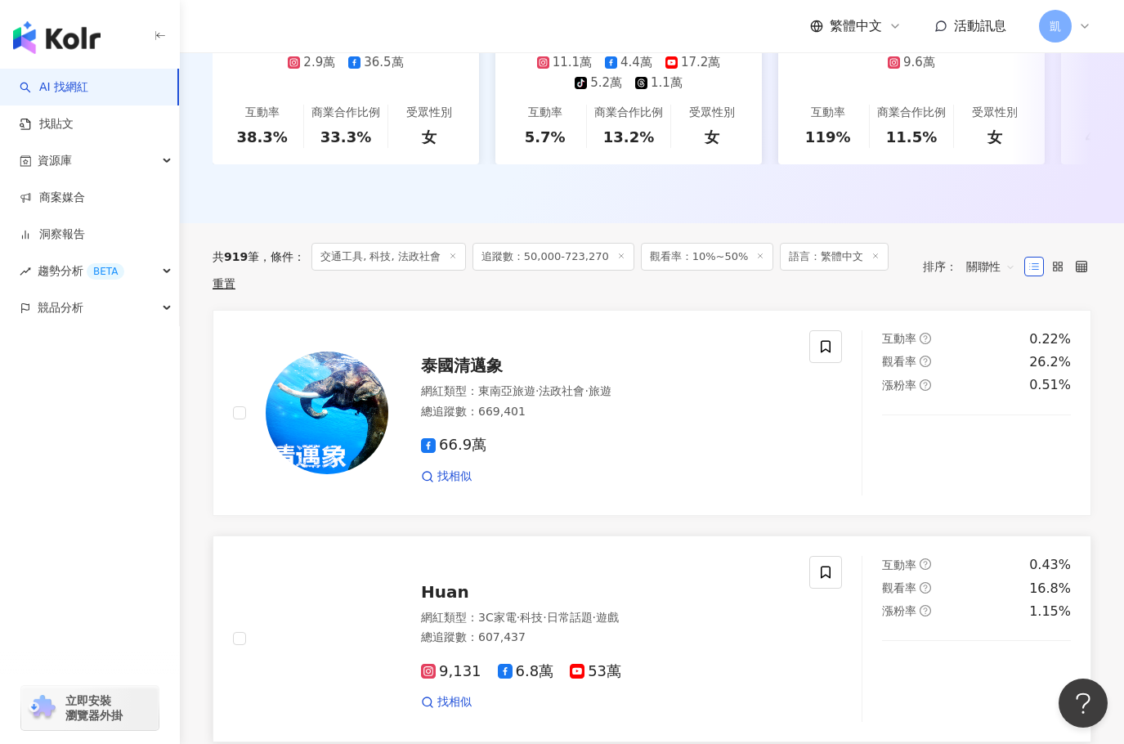
scroll to position [491, 0]
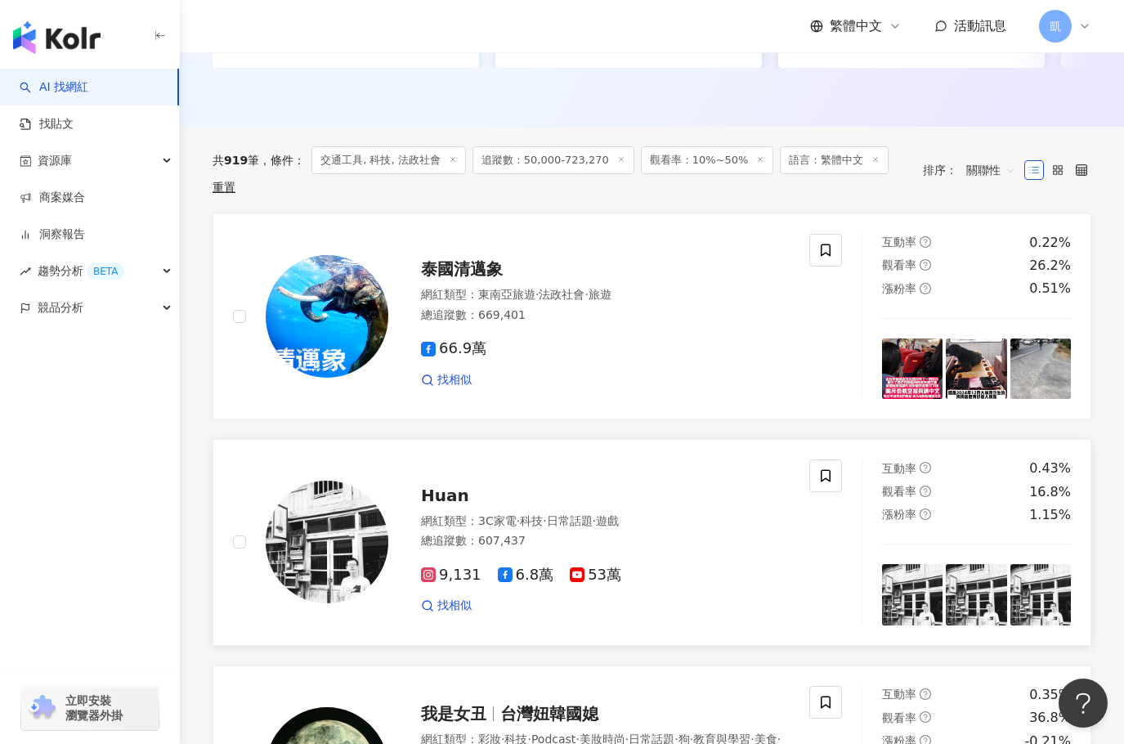
click at [346, 504] on img at bounding box center [327, 542] width 123 height 123
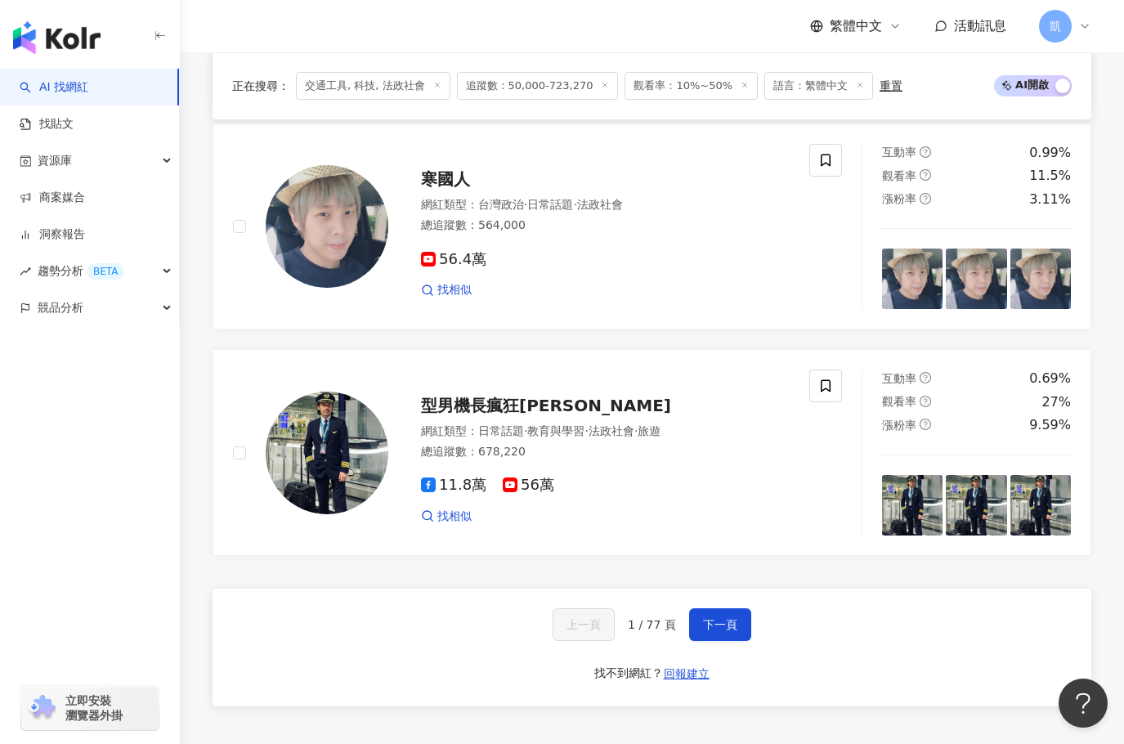
scroll to position [2862, 0]
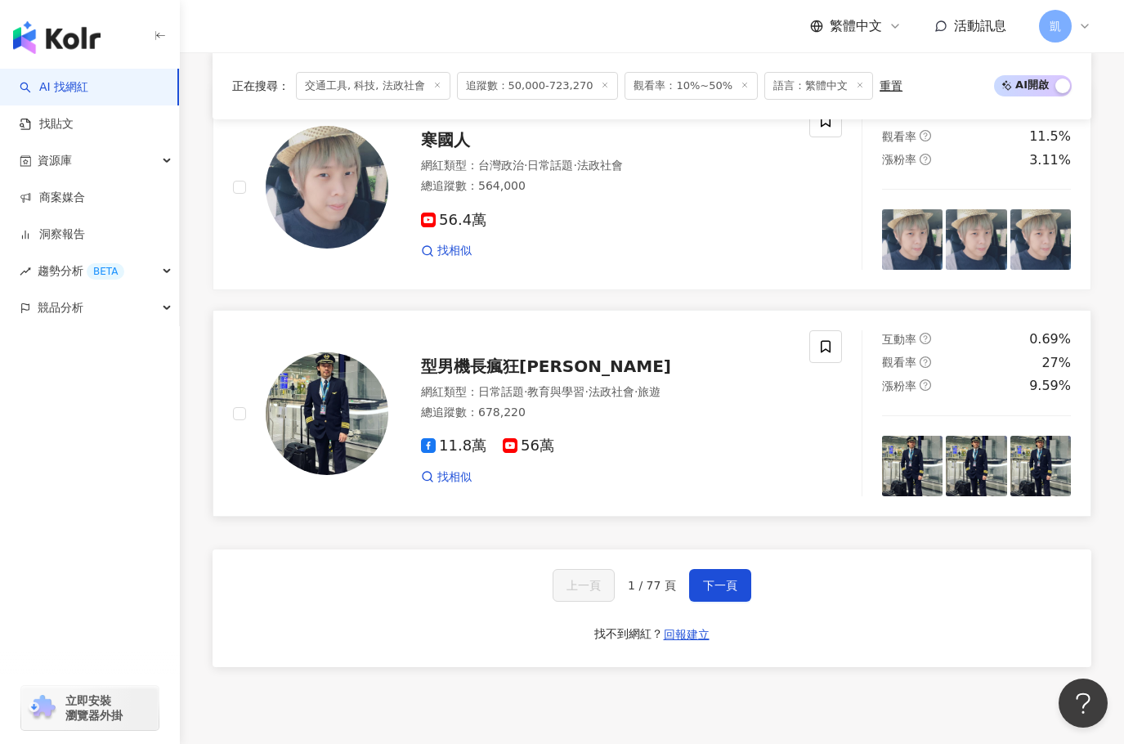
click at [330, 407] on img at bounding box center [327, 413] width 123 height 123
click at [721, 592] on span "下一頁" at bounding box center [720, 585] width 34 height 13
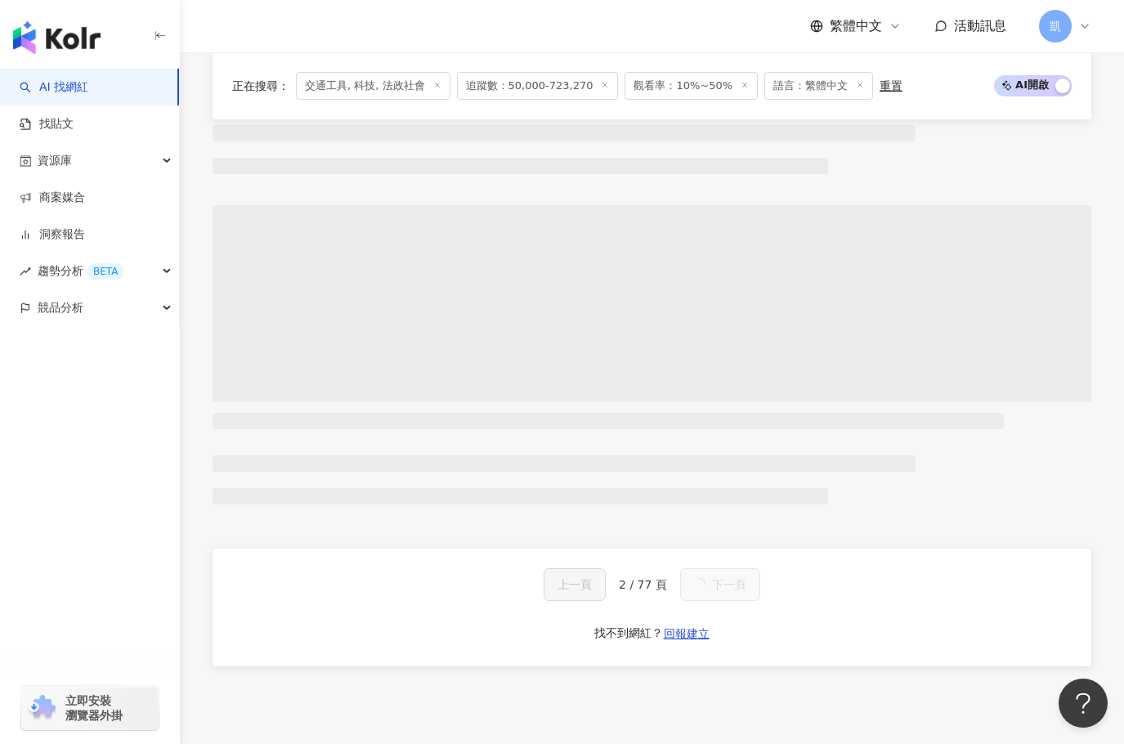
scroll to position [2894, 0]
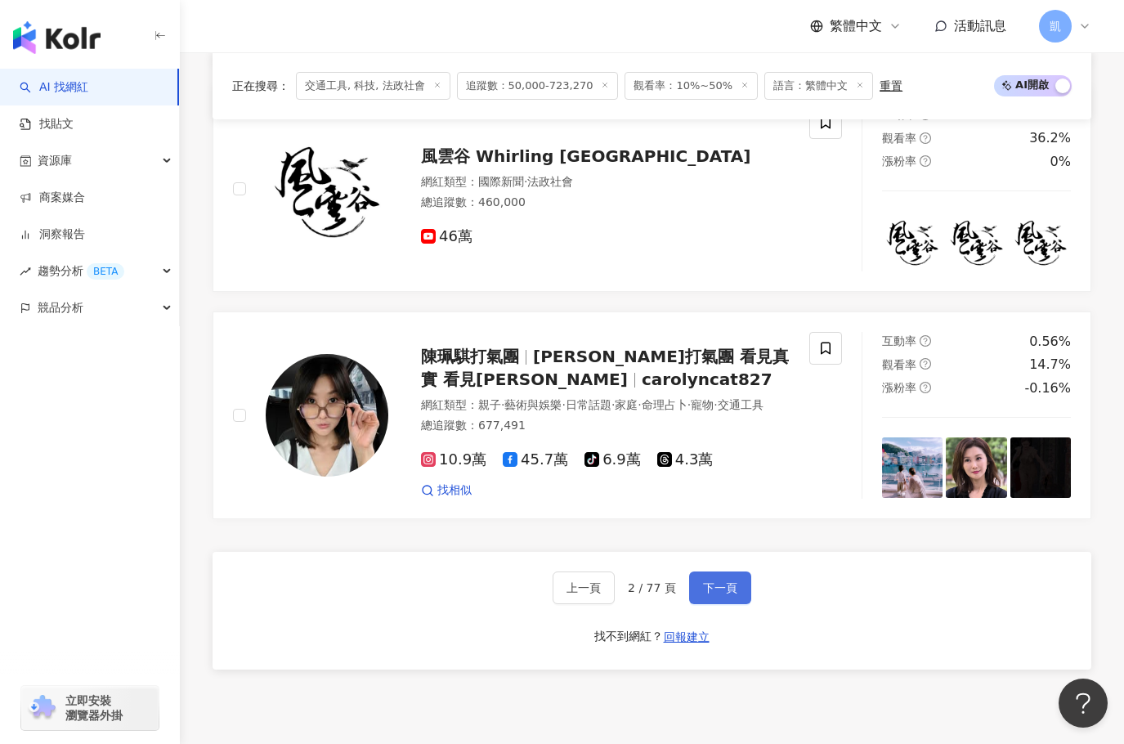
click at [725, 594] on span "下一頁" at bounding box center [720, 587] width 34 height 13
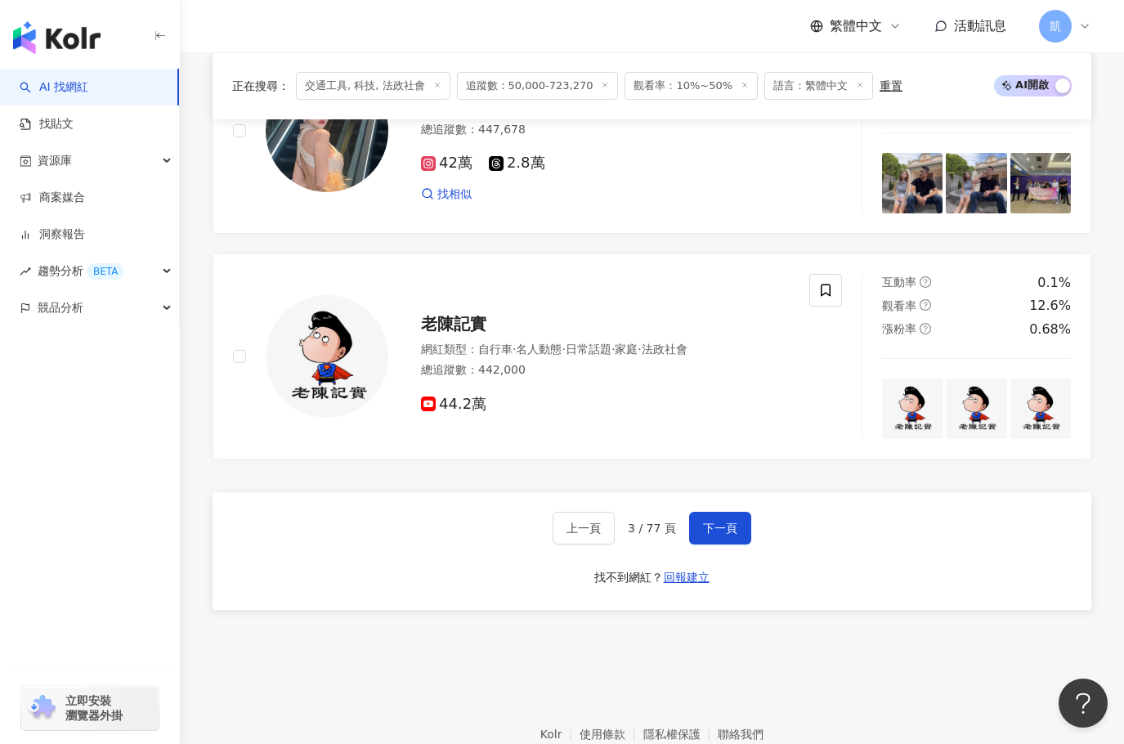
scroll to position [3051, 0]
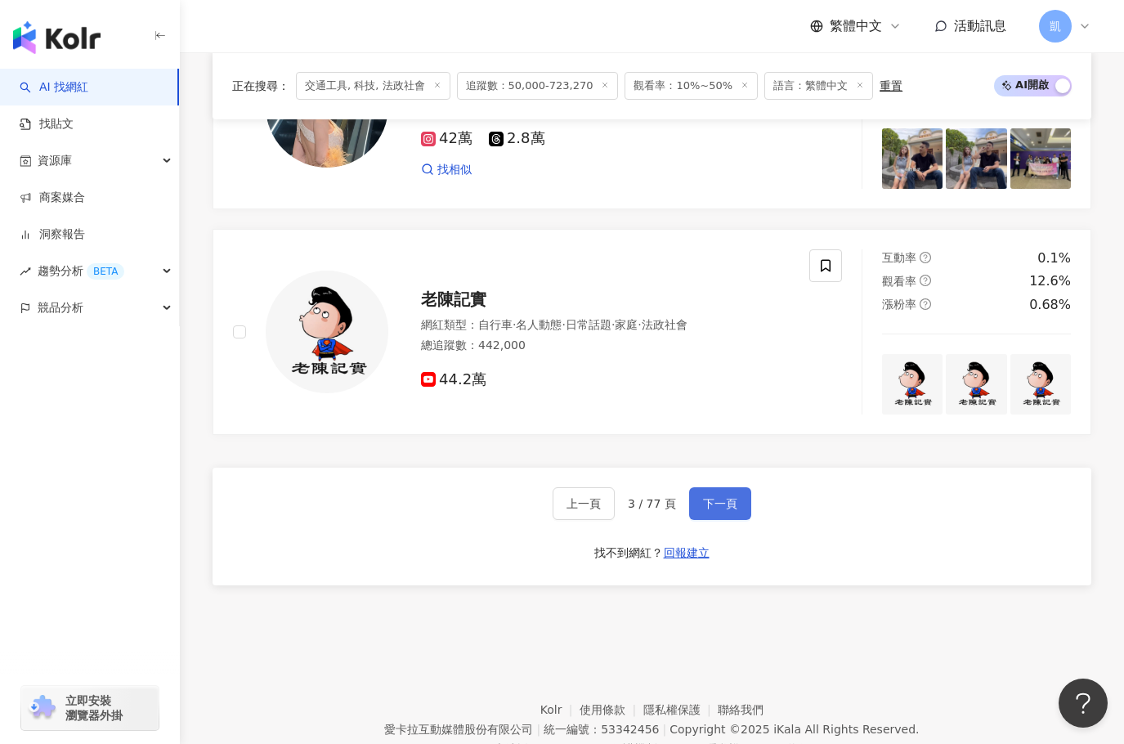
click at [709, 497] on span "下一頁" at bounding box center [720, 503] width 34 height 13
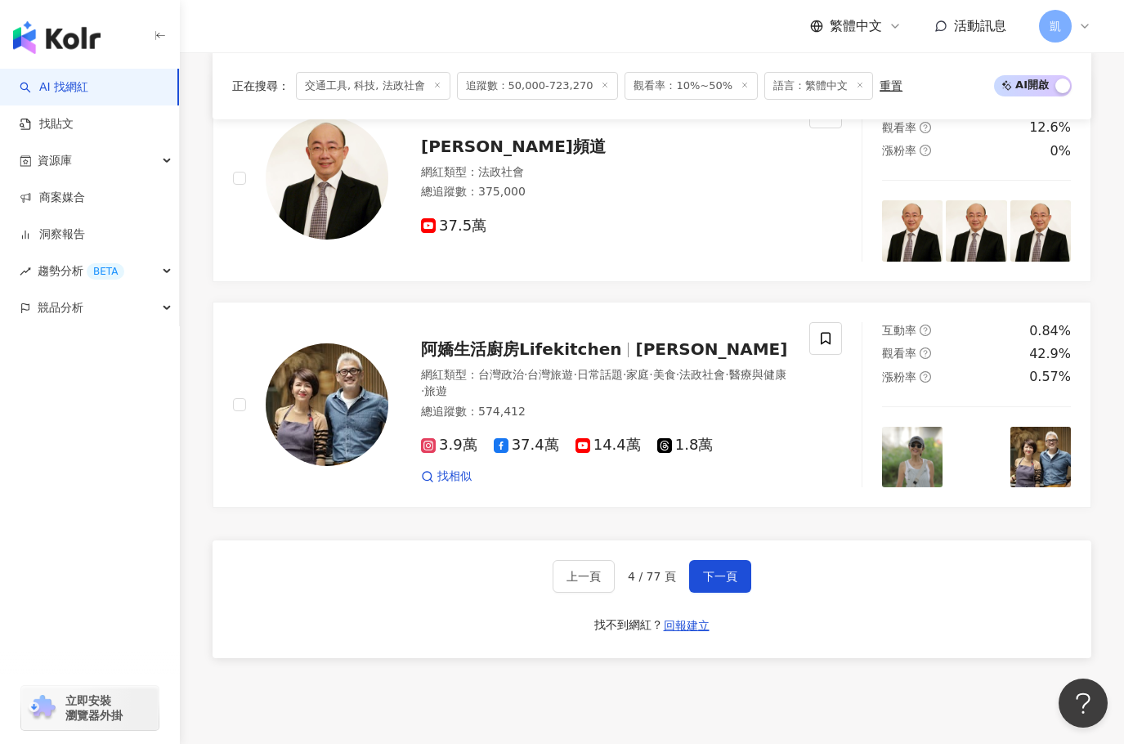
scroll to position [3034, 0]
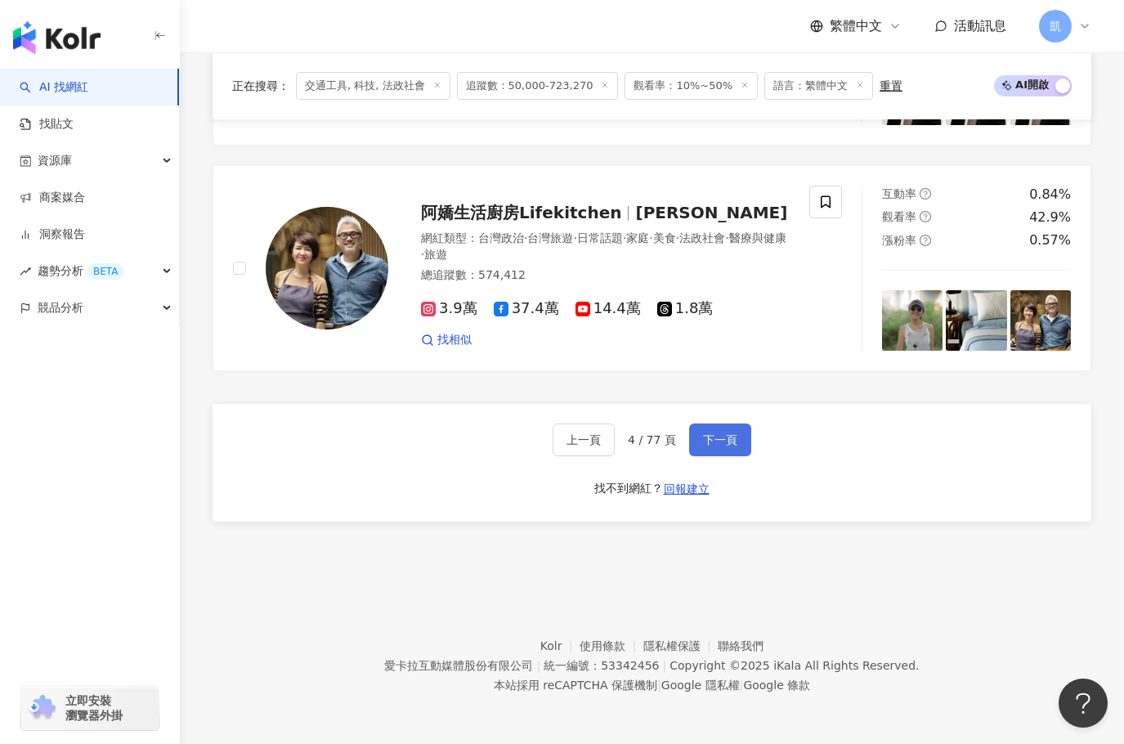
click at [733, 437] on span "下一頁" at bounding box center [720, 439] width 34 height 13
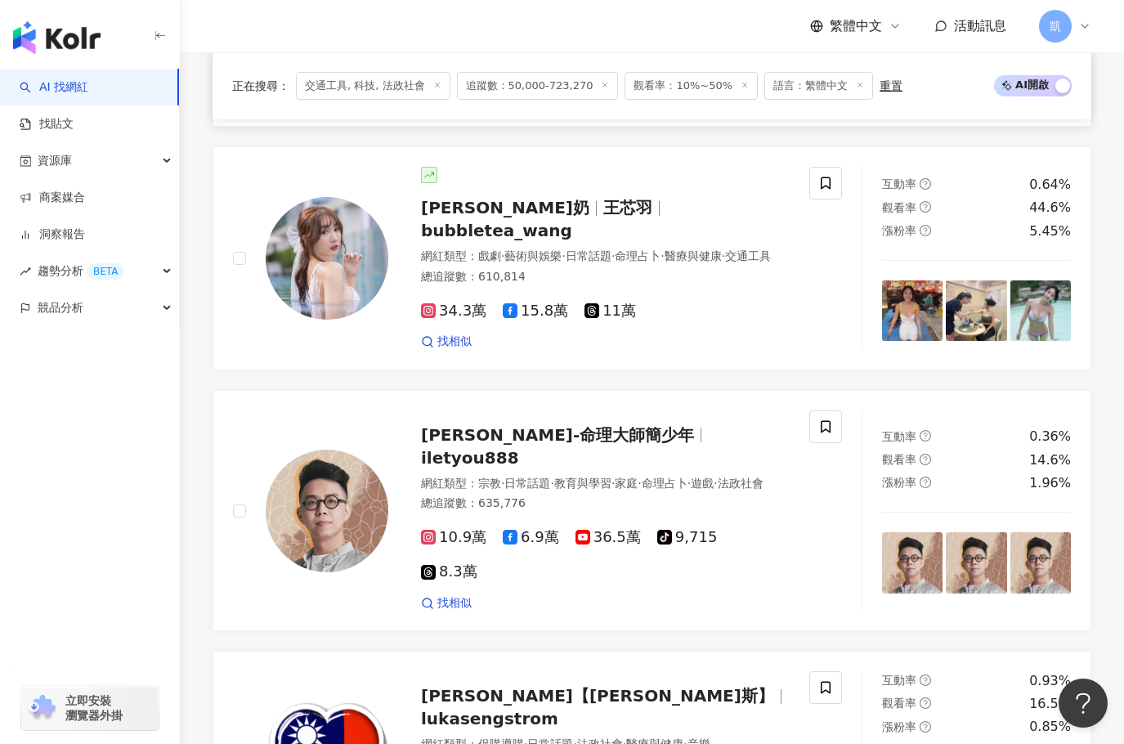
scroll to position [3044, 0]
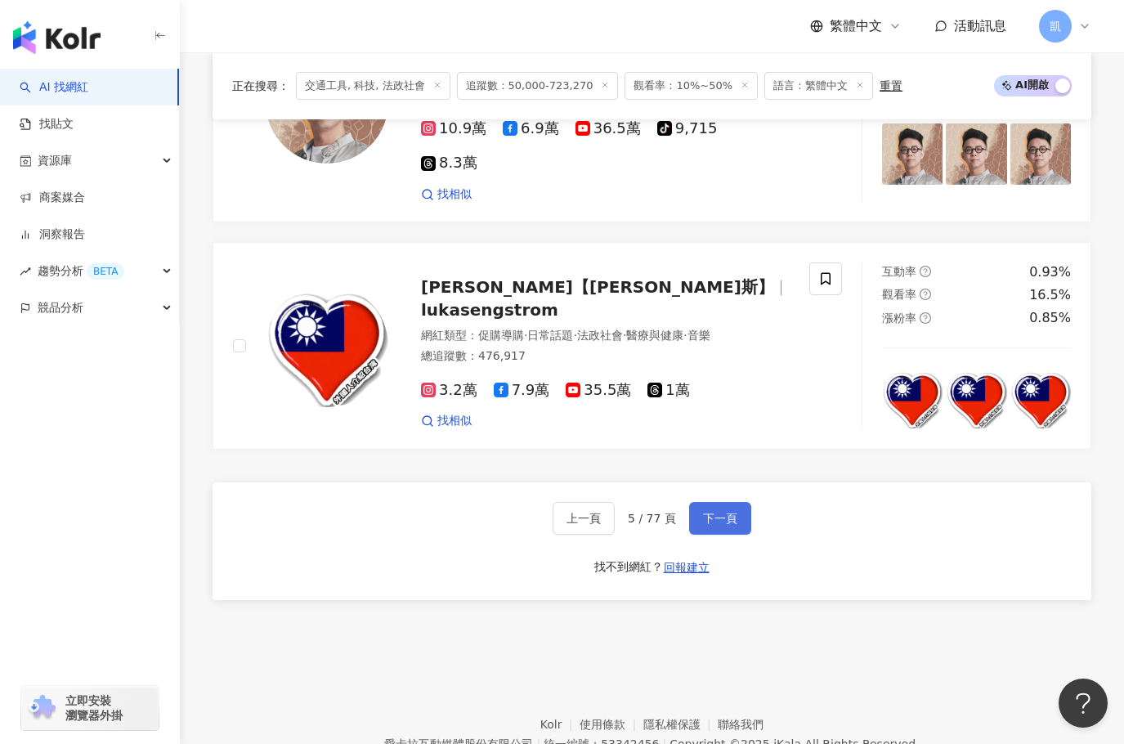
click at [729, 512] on span "下一頁" at bounding box center [720, 518] width 34 height 13
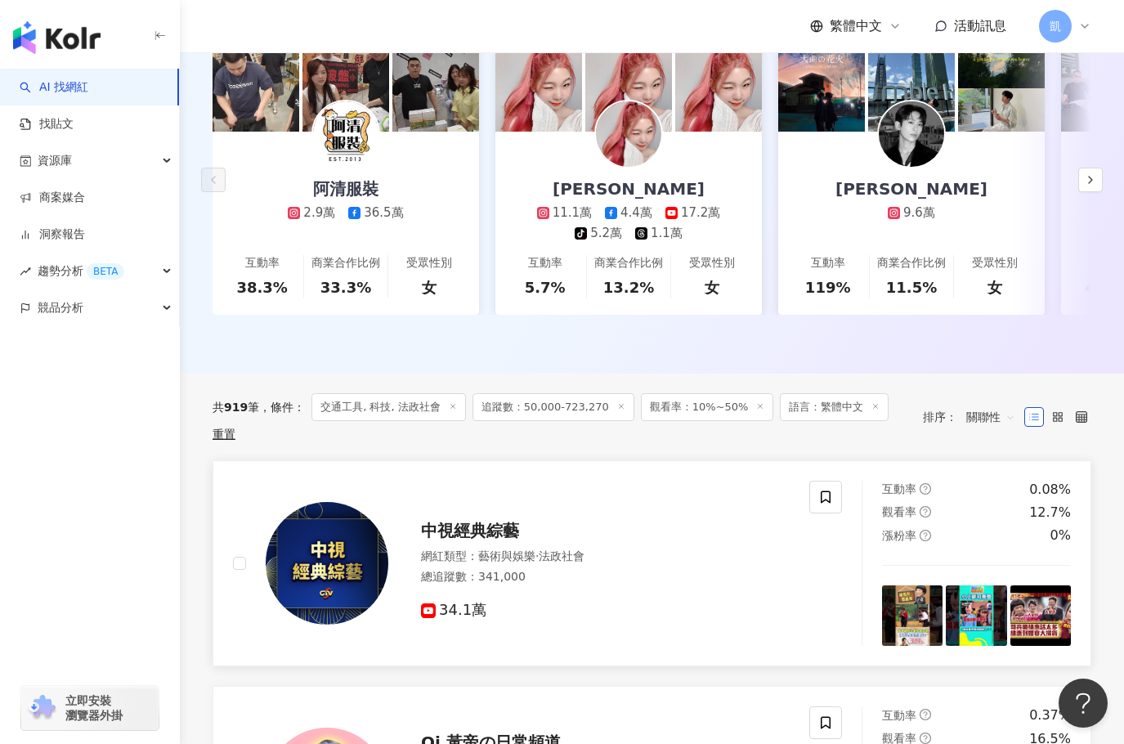
scroll to position [0, 0]
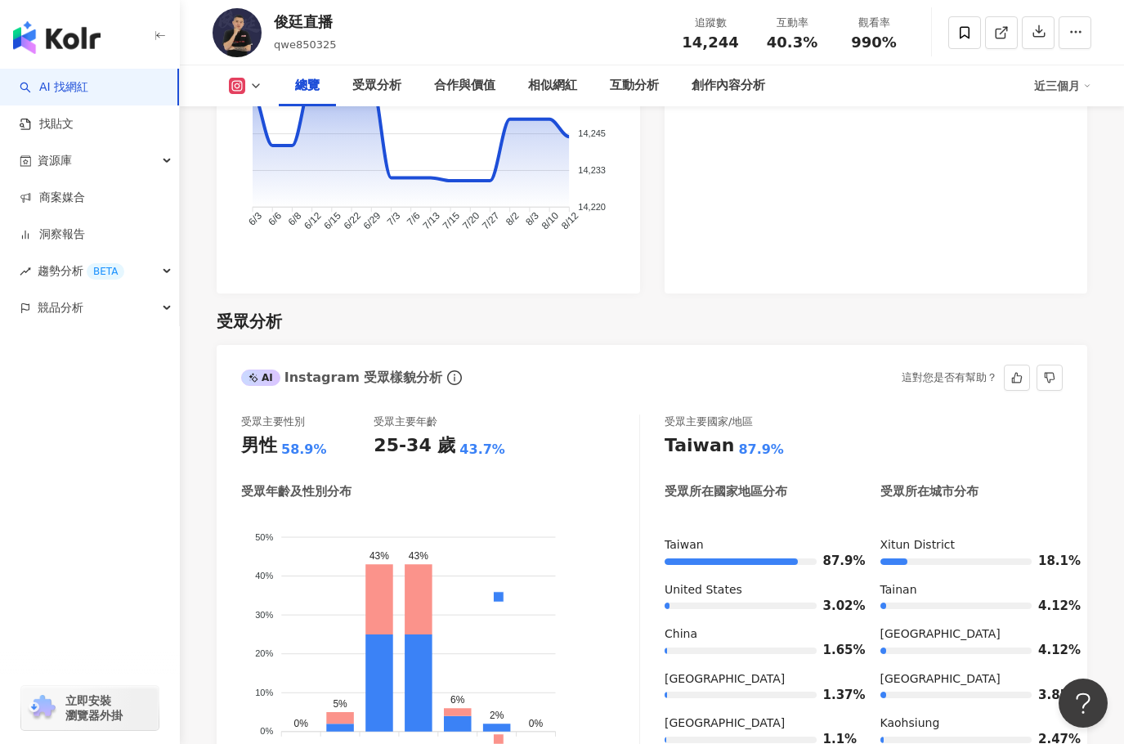
scroll to position [1226, 0]
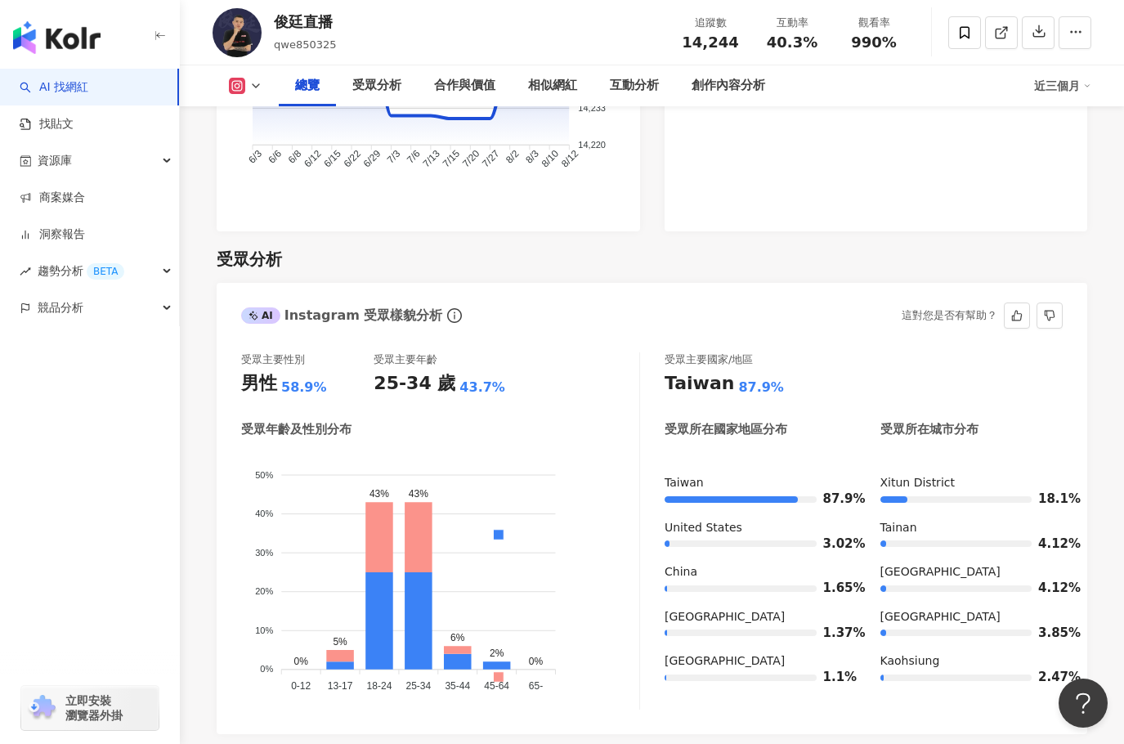
click at [935, 491] on div "Xitun District" at bounding box center [972, 483] width 183 height 16
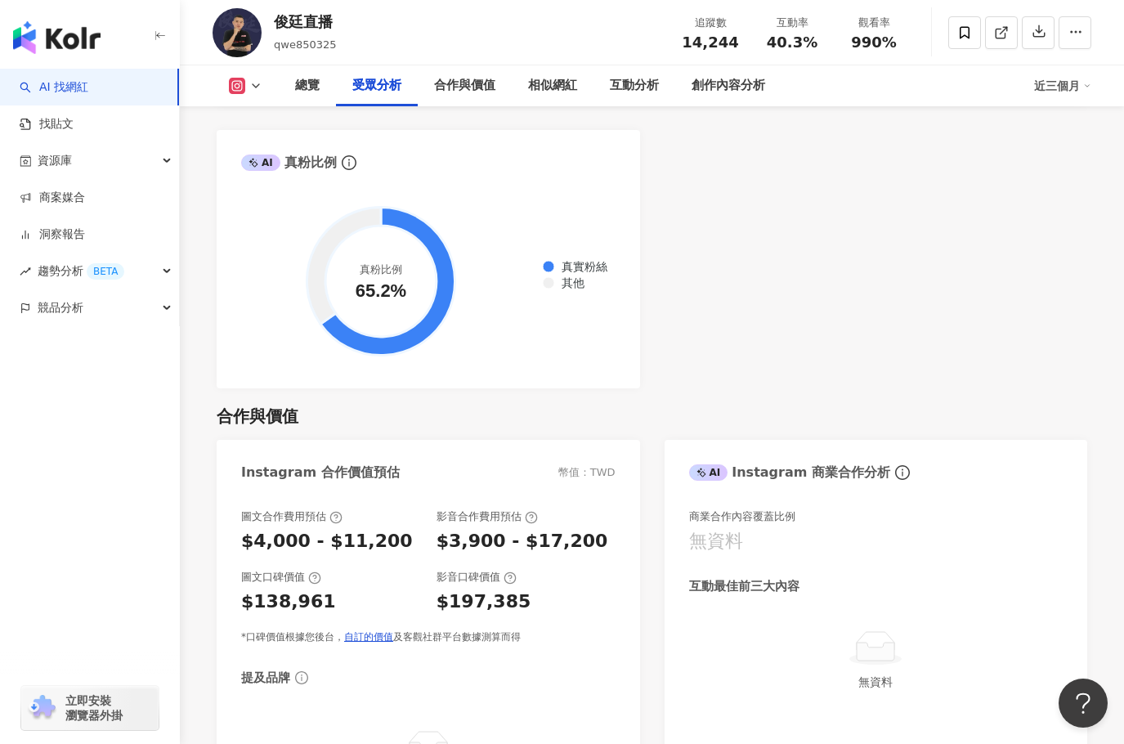
scroll to position [1472, 0]
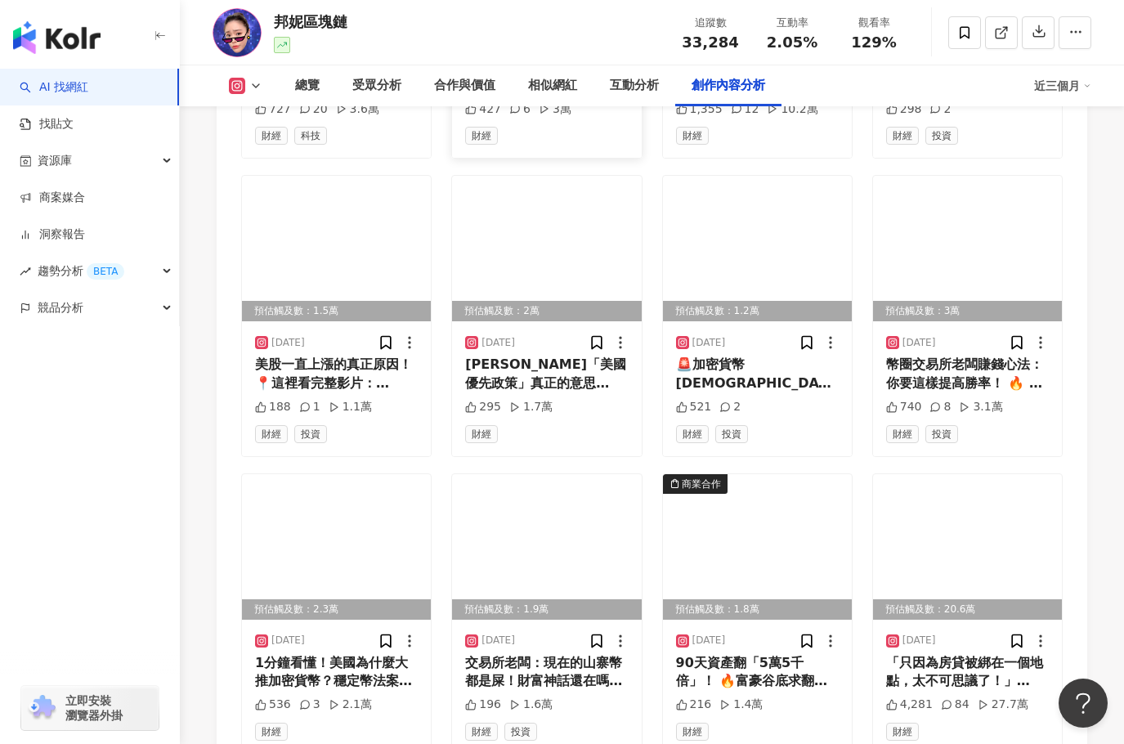
scroll to position [5172, 0]
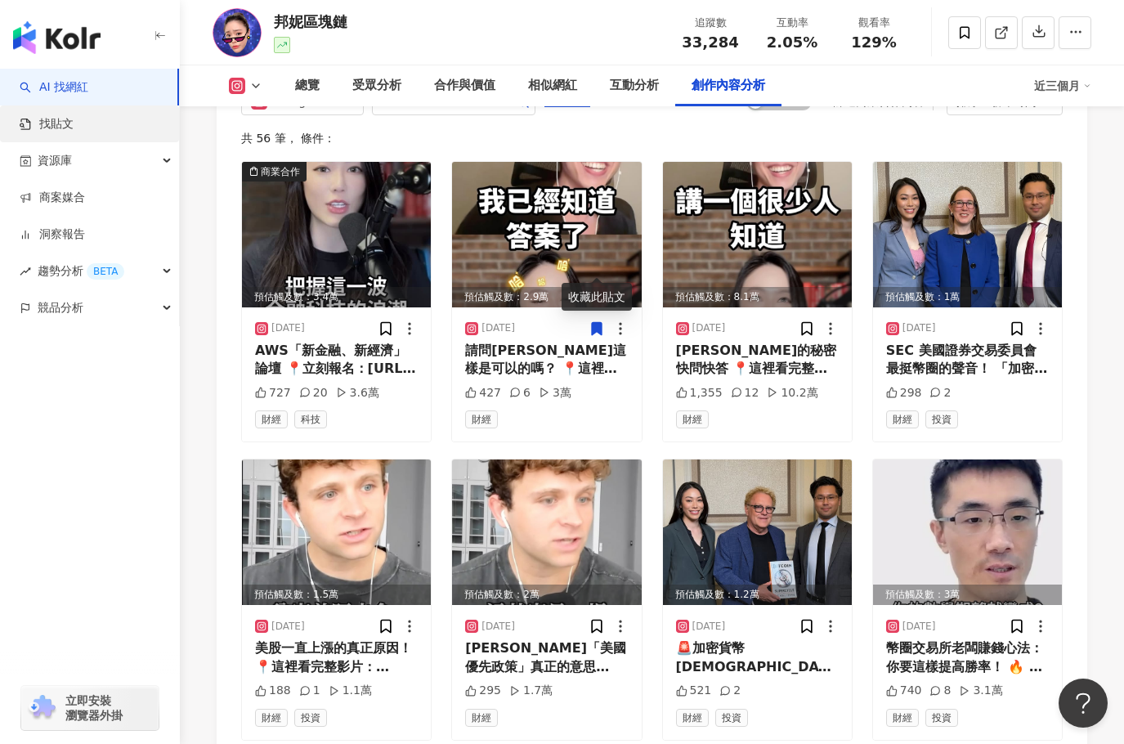
click at [74, 124] on link "找貼文" at bounding box center [47, 124] width 54 height 16
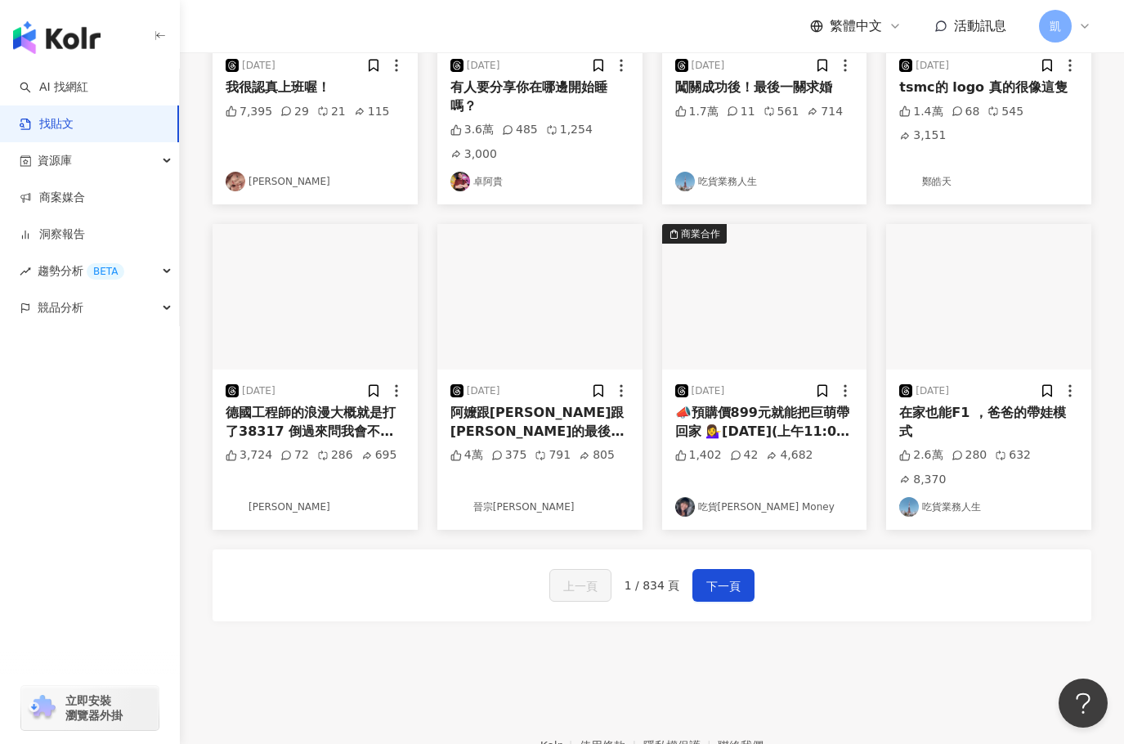
scroll to position [355, 0]
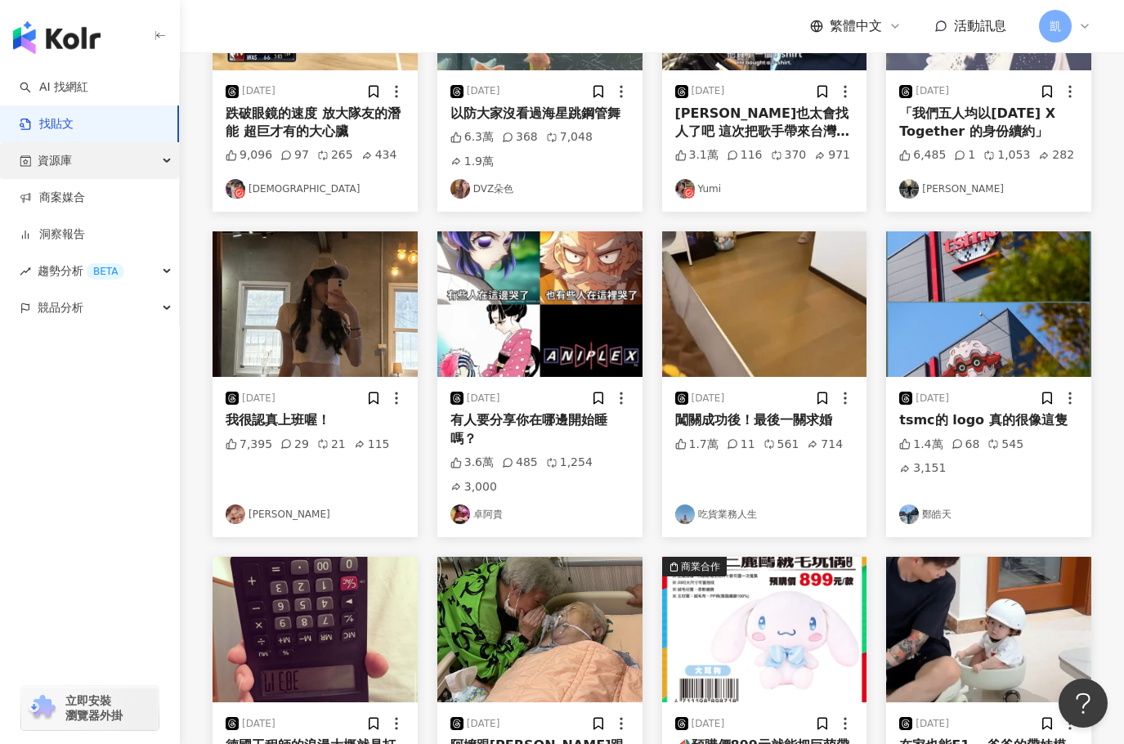
click at [112, 166] on div "資源庫" at bounding box center [89, 160] width 179 height 37
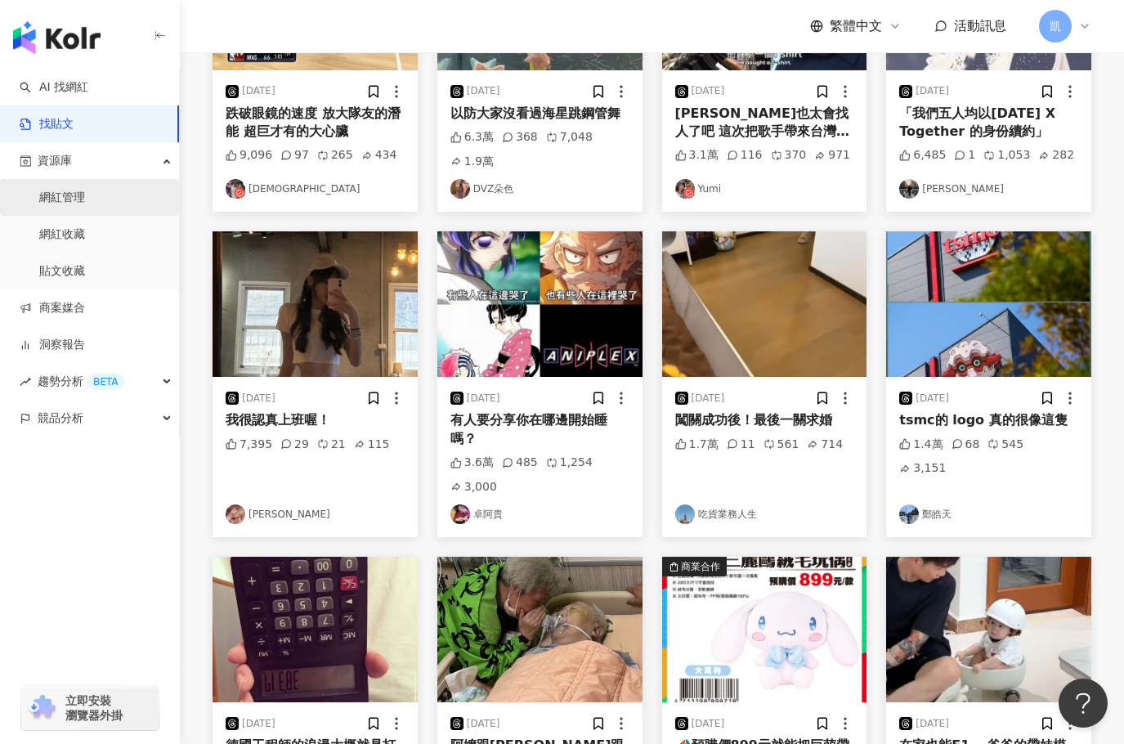
click at [85, 201] on link "網紅管理" at bounding box center [62, 198] width 46 height 16
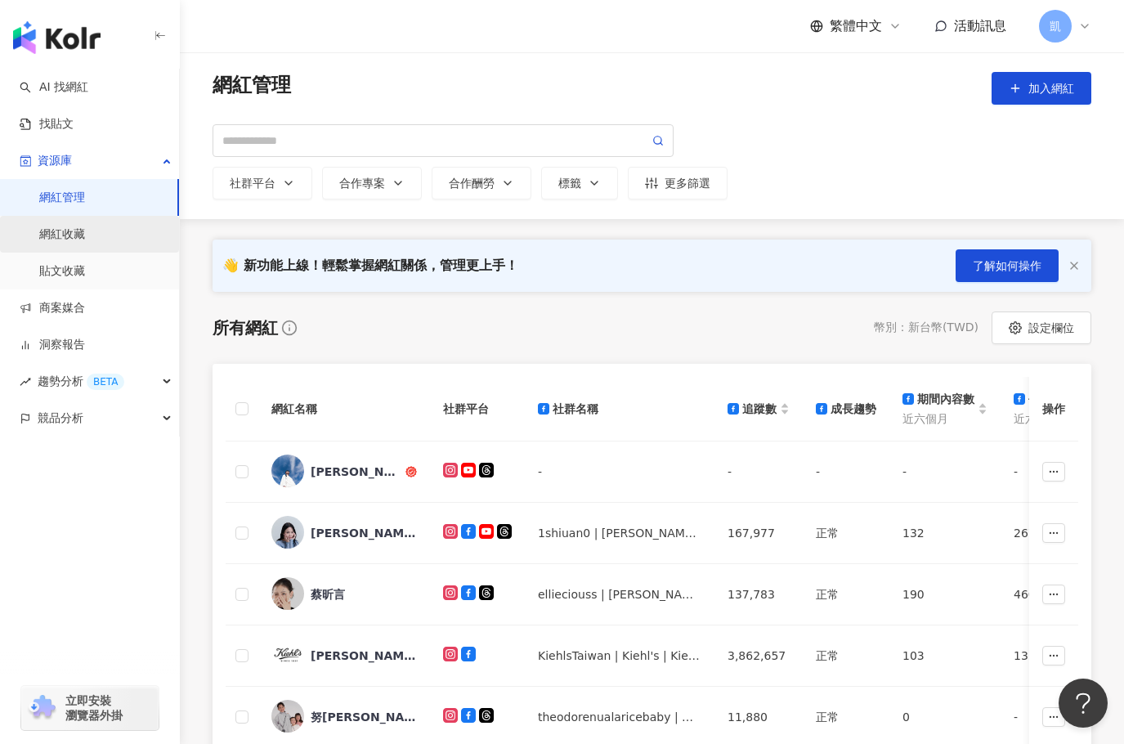
drag, startPoint x: 55, startPoint y: 236, endPoint x: 67, endPoint y: 236, distance: 12.3
click at [55, 236] on link "網紅收藏" at bounding box center [62, 234] width 46 height 16
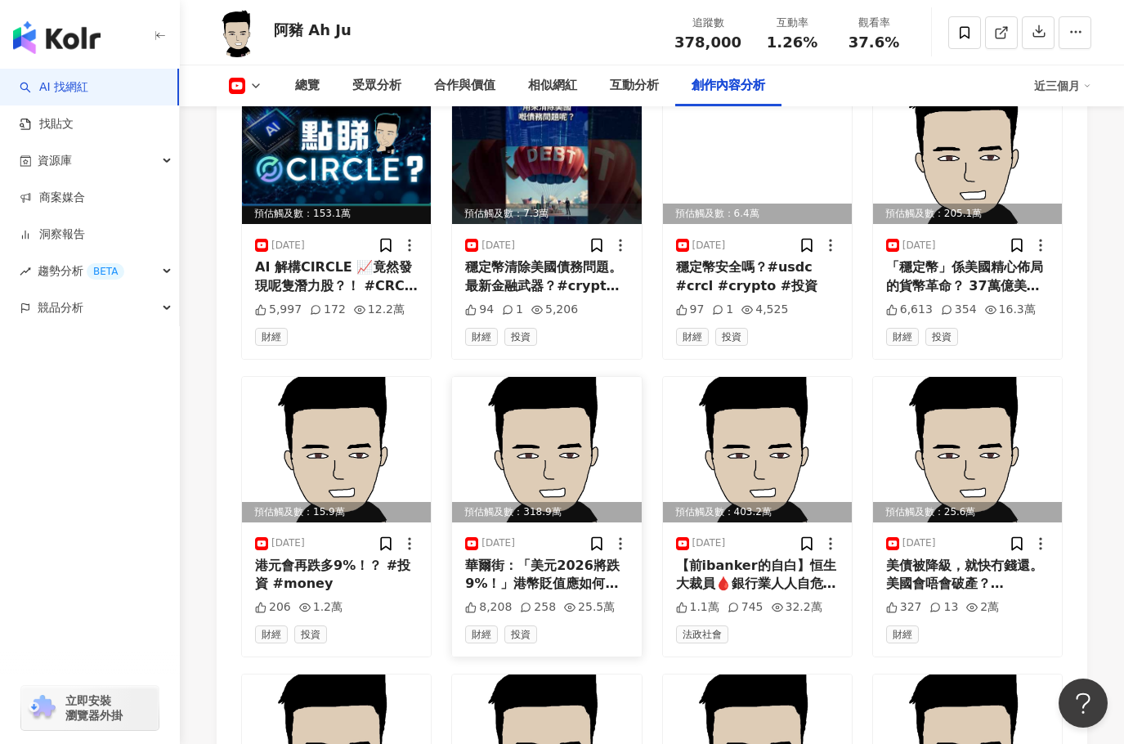
scroll to position [4579, 0]
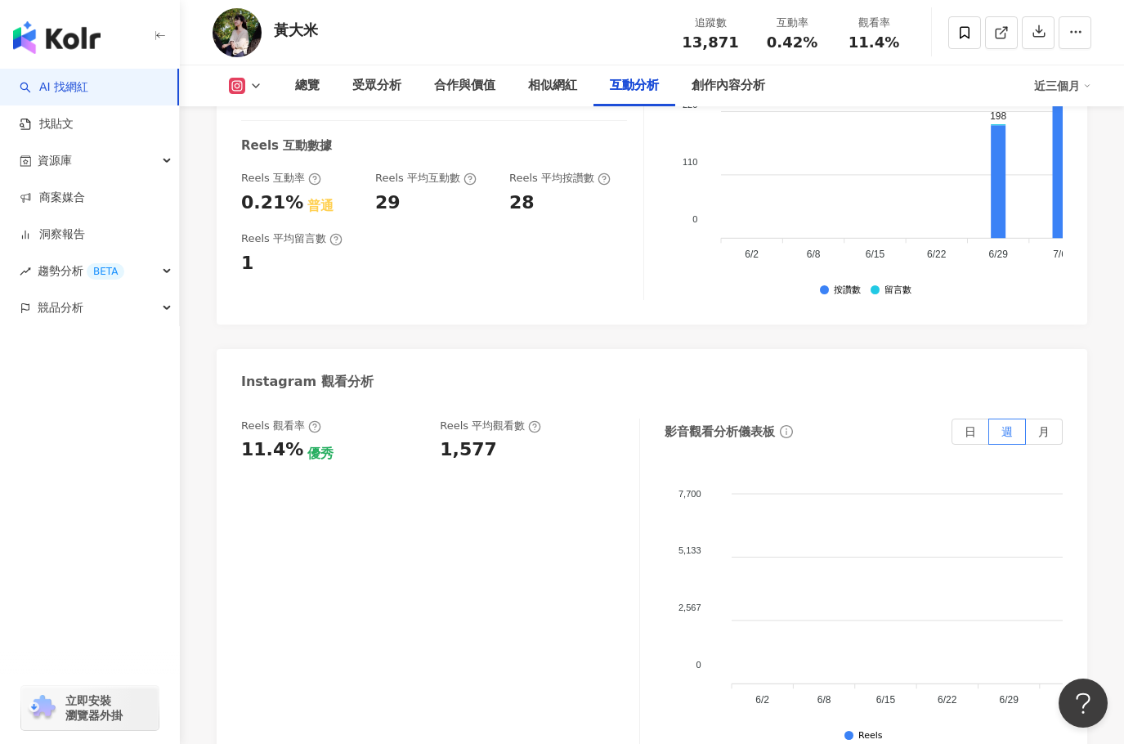
scroll to position [3516, 0]
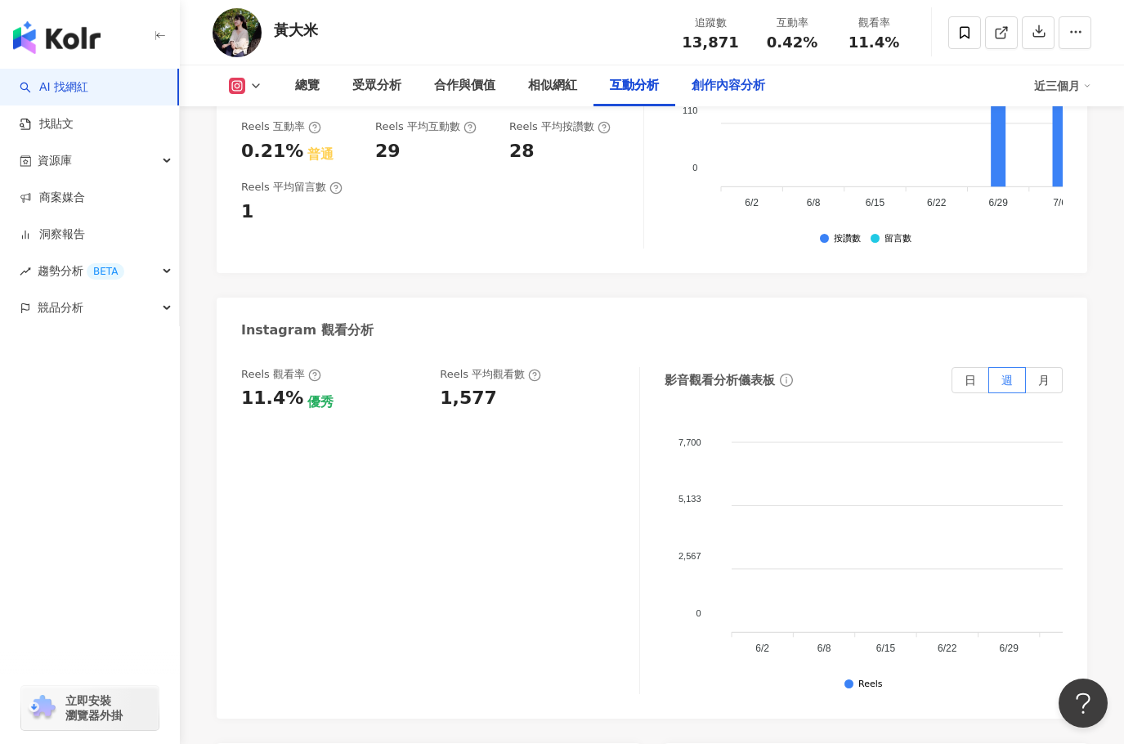
click at [705, 87] on div "創作內容分析" at bounding box center [729, 86] width 74 height 20
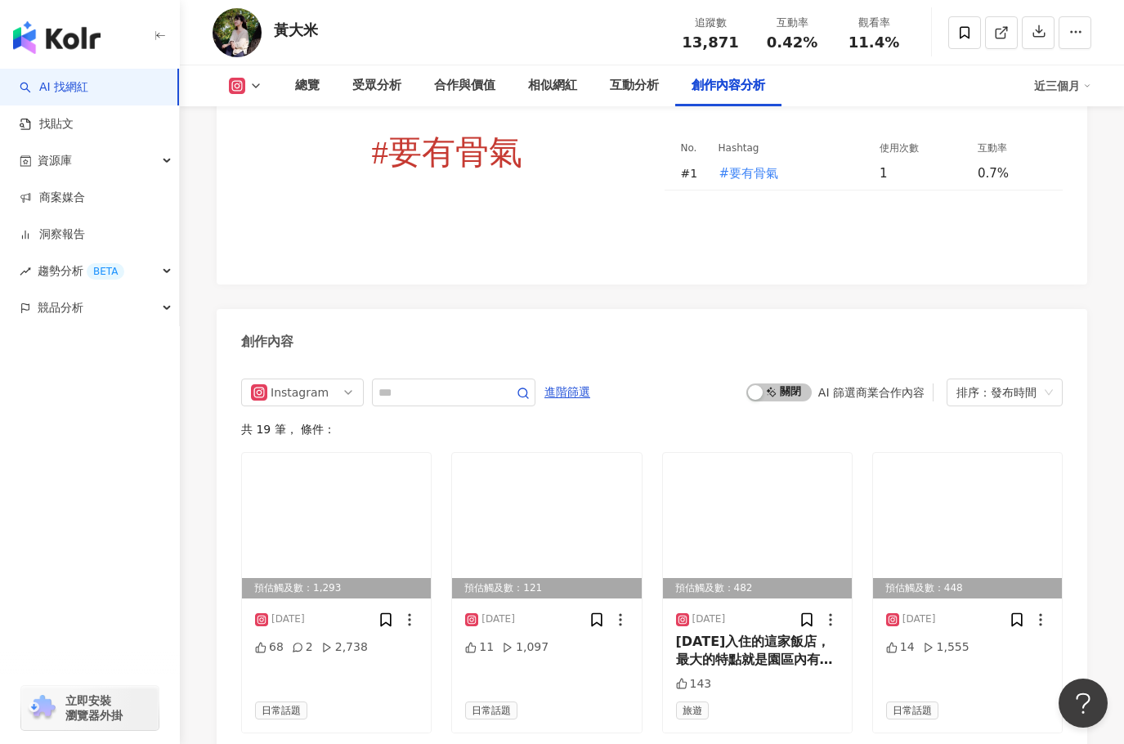
scroll to position [4801, 0]
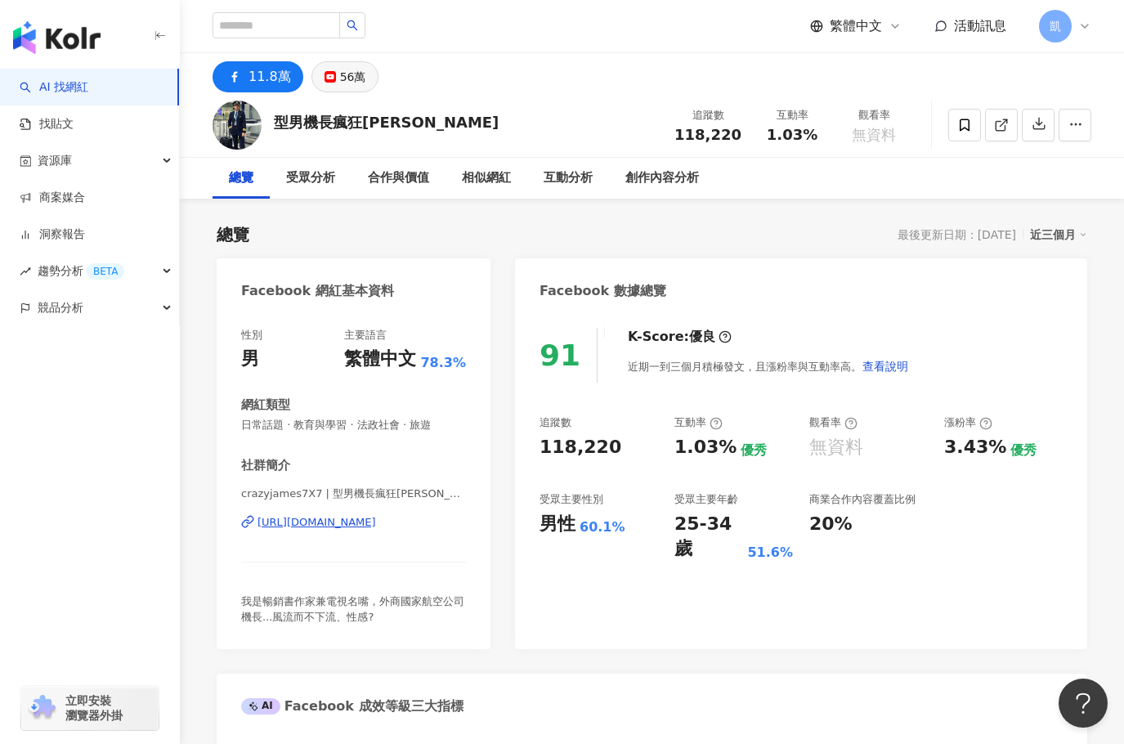
click at [359, 85] on div "56萬" at bounding box center [353, 76] width 26 height 23
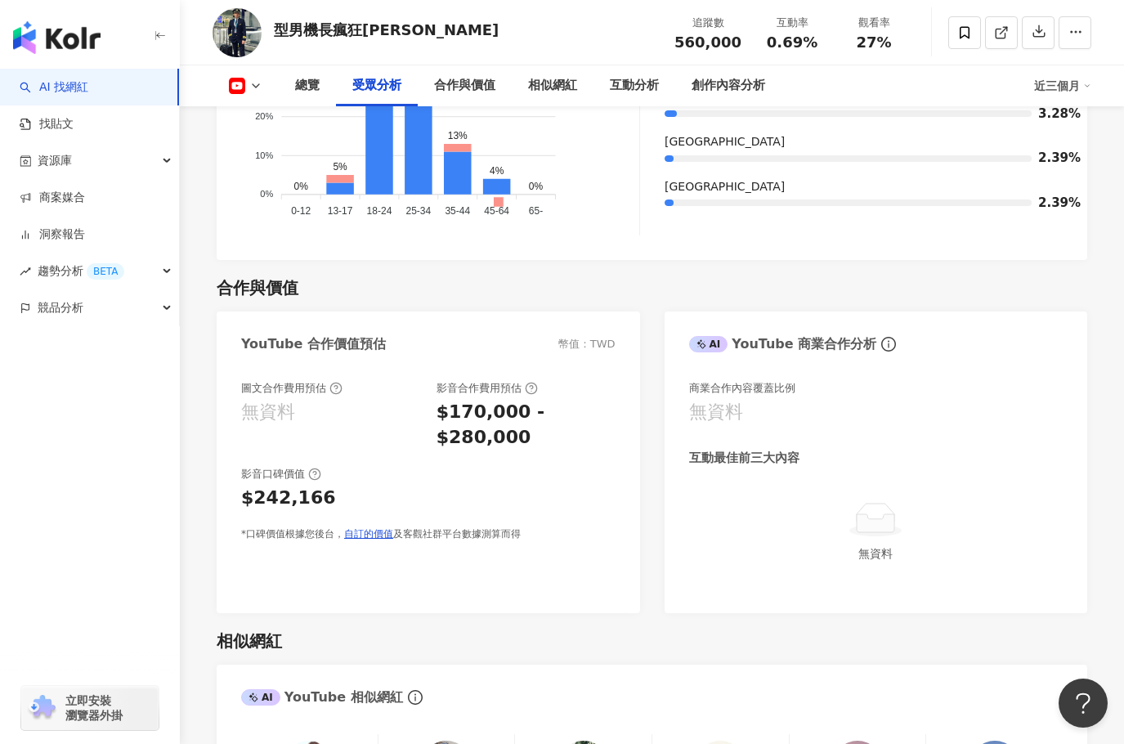
scroll to position [1717, 0]
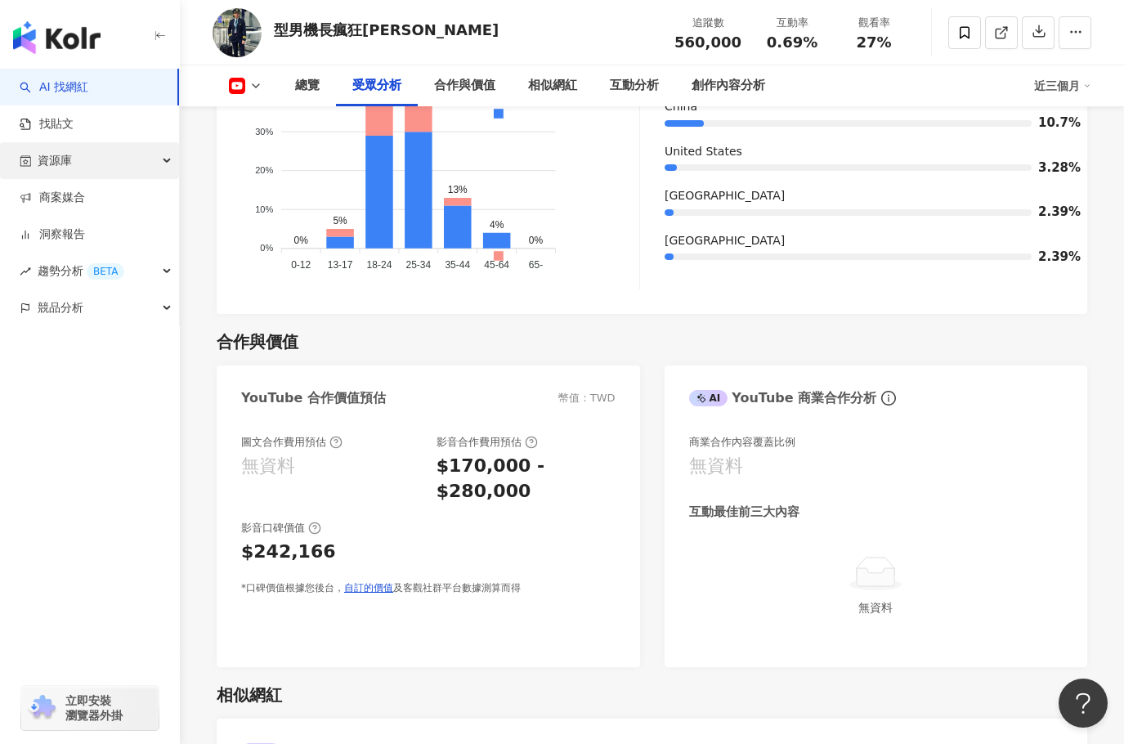
click at [95, 168] on div "資源庫" at bounding box center [89, 160] width 179 height 37
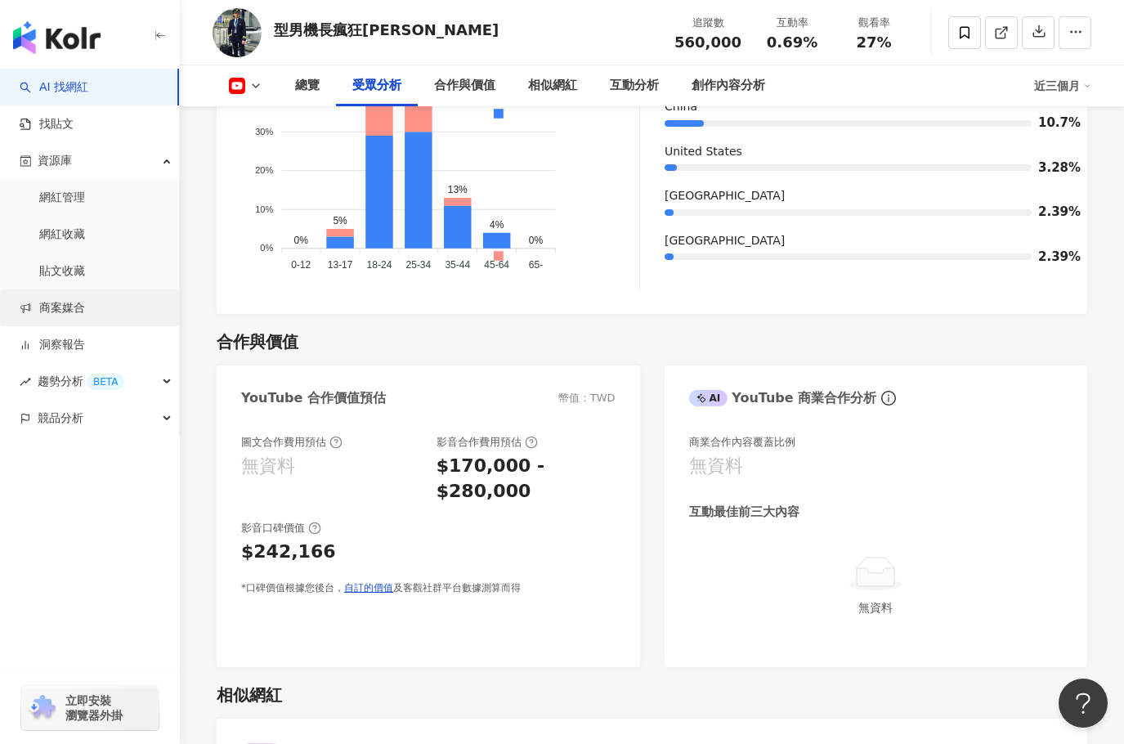
click at [85, 316] on link "商案媒合" at bounding box center [52, 308] width 65 height 16
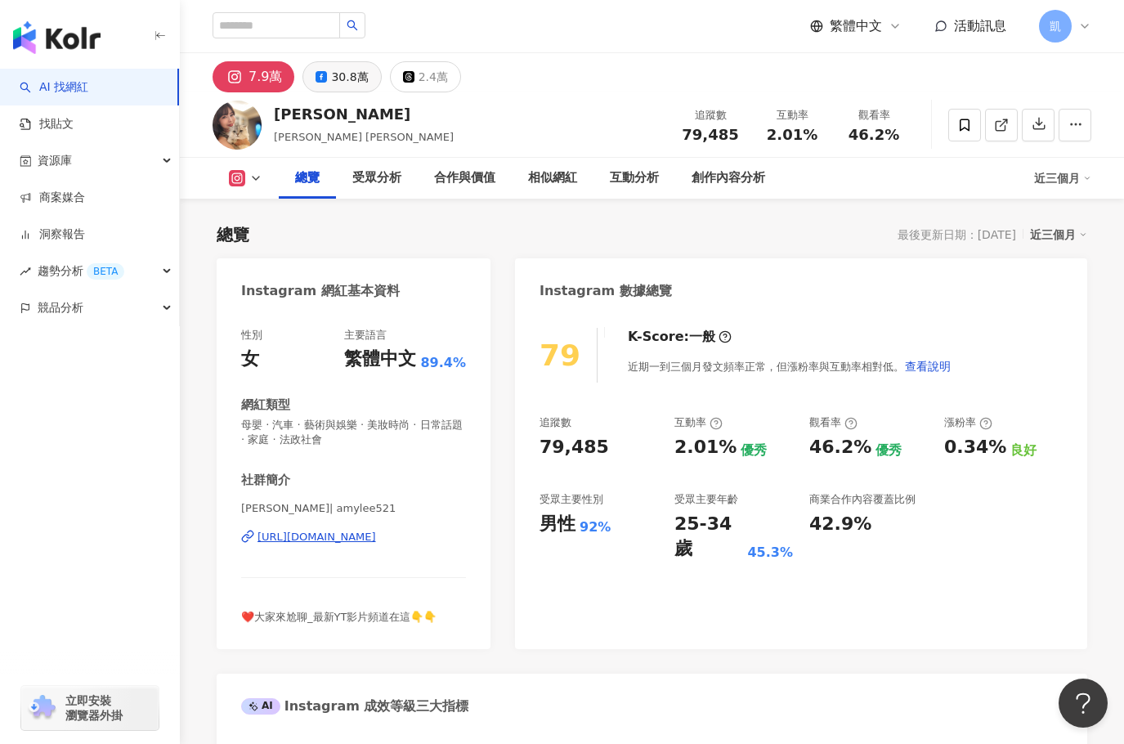
click at [361, 74] on div "30.8萬" at bounding box center [349, 76] width 37 height 23
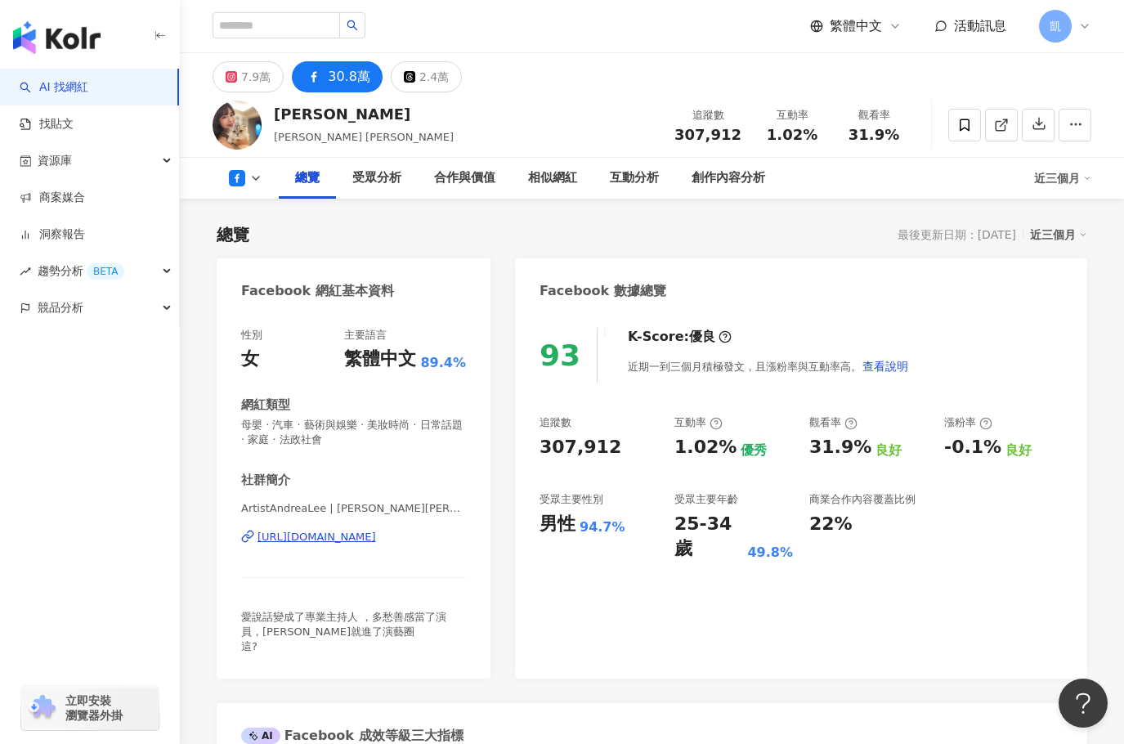
click at [424, 76] on div "2.4萬" at bounding box center [433, 76] width 29 height 23
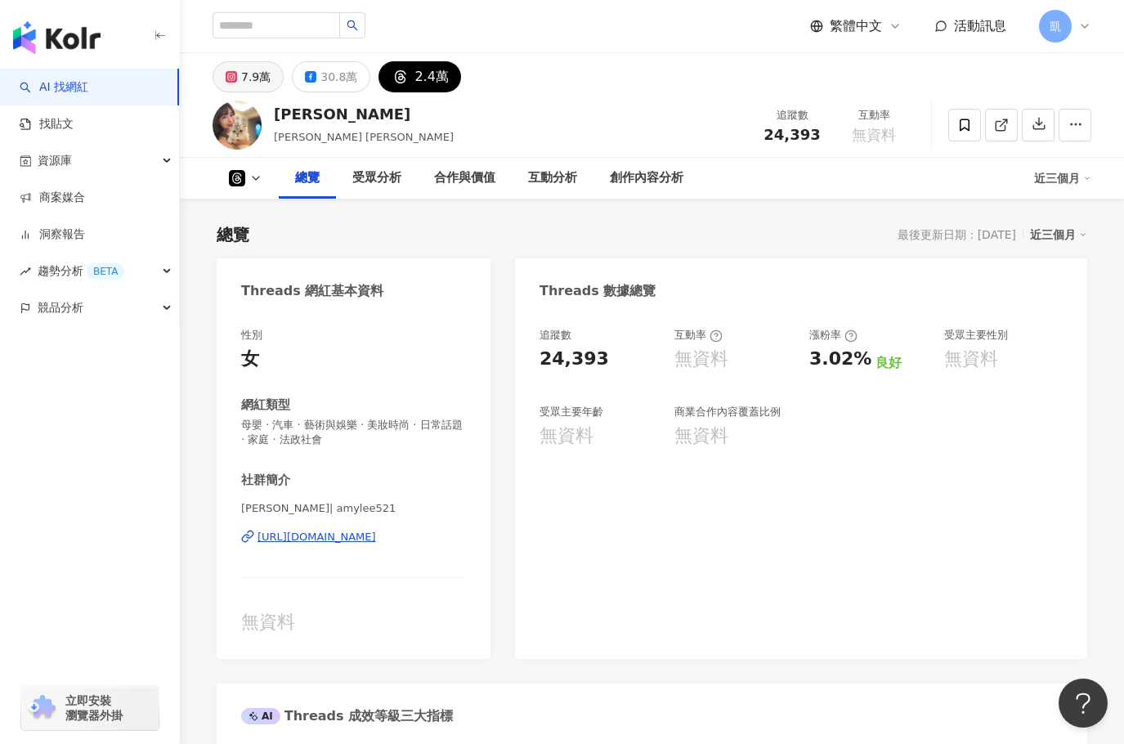
click at [256, 78] on div "7.9萬" at bounding box center [255, 76] width 29 height 23
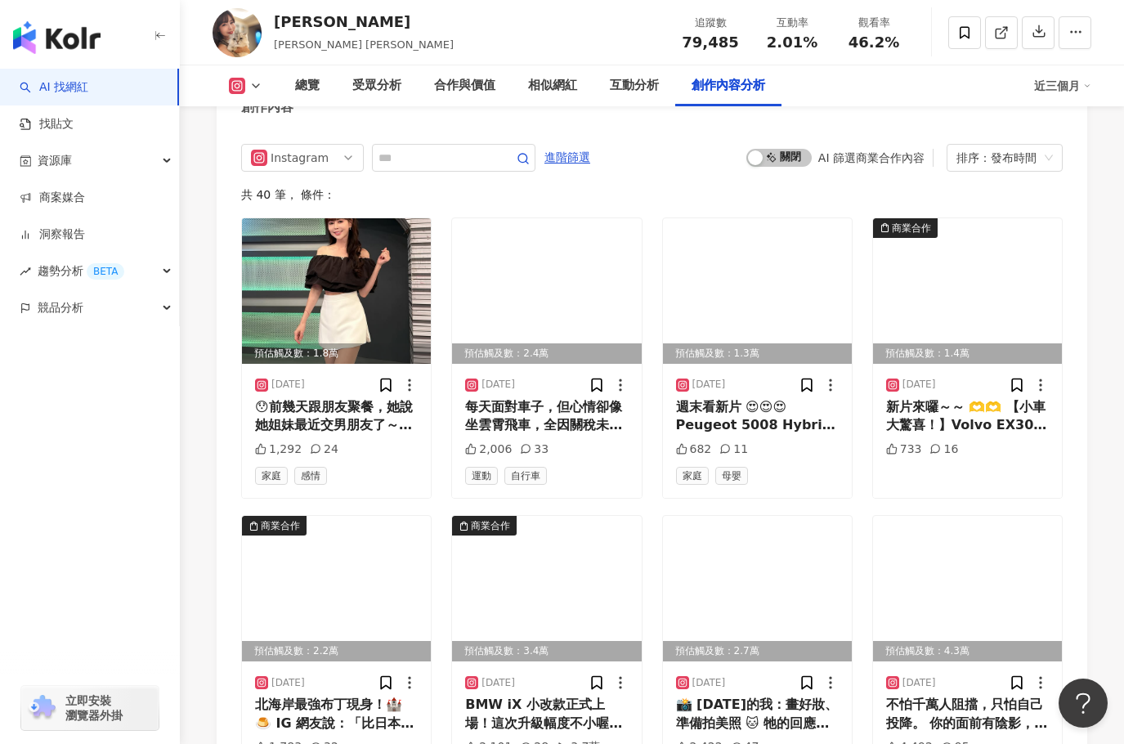
scroll to position [4777, 0]
